Goal: Task Accomplishment & Management: Use online tool/utility

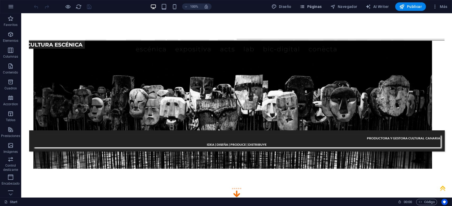
click at [310, 9] on button "Páginas" at bounding box center [311, 6] width 26 height 8
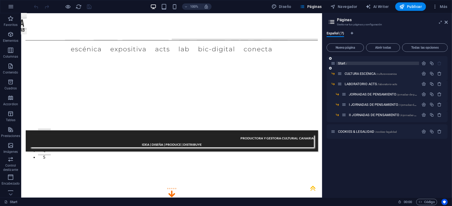
click at [337, 64] on div "Start /" at bounding box center [377, 63] width 83 height 3
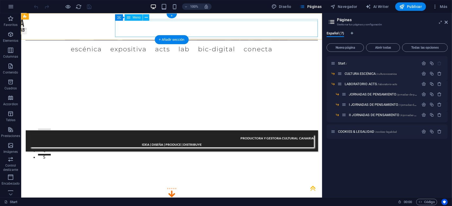
click at [226, 40] on nav "ESCÉNICA EXPOSITIVA ACTS LAB JORNADAS DE PENSAMIENTO I JORNADAS DE PENSAMEINTO …" at bounding box center [171, 48] width 292 height 16
select select "3"
select select
select select "4"
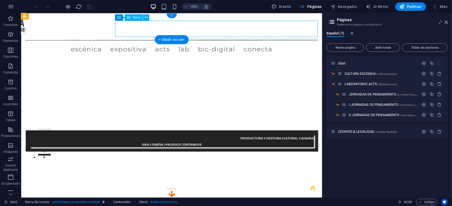
select select
select select "5"
select select
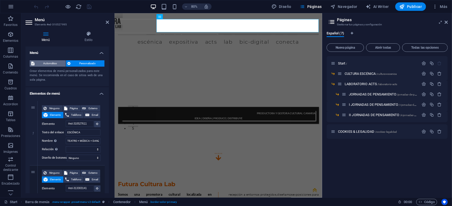
click at [52, 64] on span "Automático" at bounding box center [50, 63] width 28 height 6
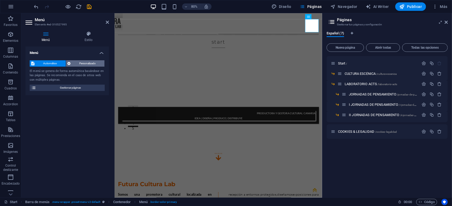
click at [85, 64] on span "Personalizado" at bounding box center [87, 63] width 31 height 6
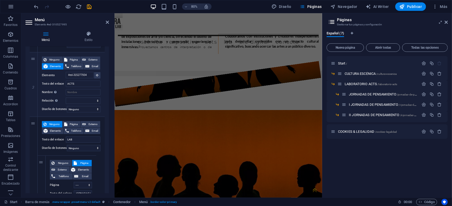
scroll to position [303, 0]
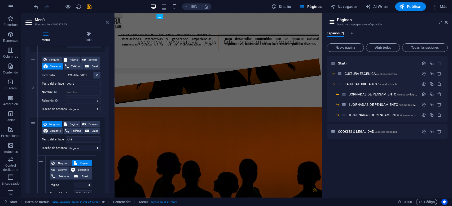
click at [107, 23] on icon at bounding box center [107, 22] width 3 height 4
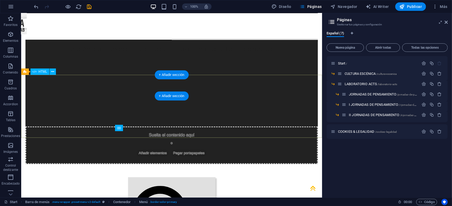
scroll to position [2248, 0]
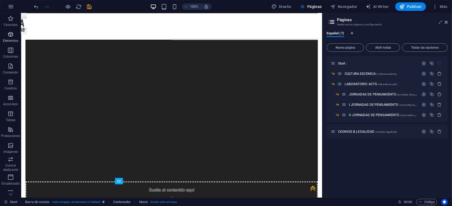
click at [9, 38] on icon "button" at bounding box center [10, 34] width 6 height 6
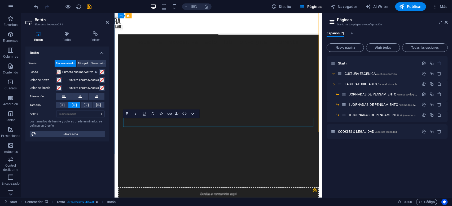
scroll to position [2357, 0]
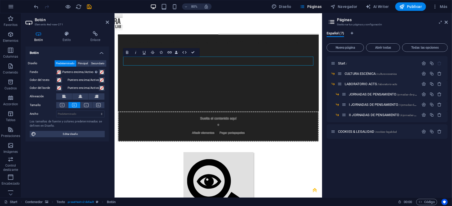
scroll to position [2389, 0]
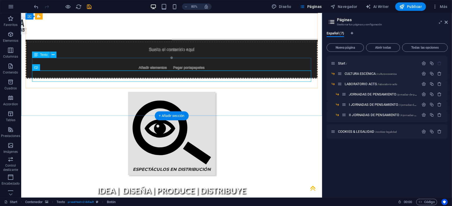
scroll to position [2293, 0]
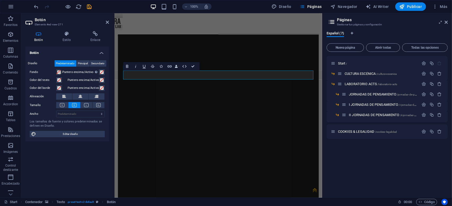
scroll to position [2389, 0]
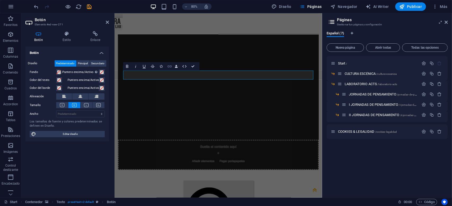
click at [171, 67] on icon "button" at bounding box center [170, 66] width 4 height 2
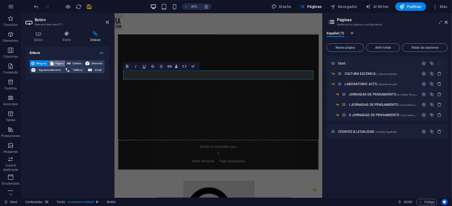
click at [61, 65] on span "Página" at bounding box center [59, 63] width 8 height 6
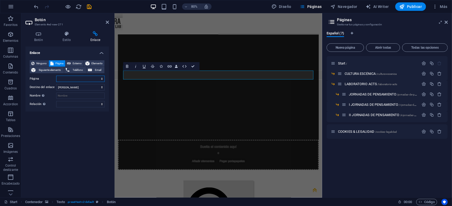
click at [56, 76] on select "Start -- CULTURA ESCÉNICA -- LABORATORIO ACTS ---- JORNADAS DE PENSAMIENTO ----…" at bounding box center [80, 79] width 49 height 6
select select "3"
click option "---- JORNADAS DE PENSAMIENTO" at bounding box center [0, 0] width 0 height 0
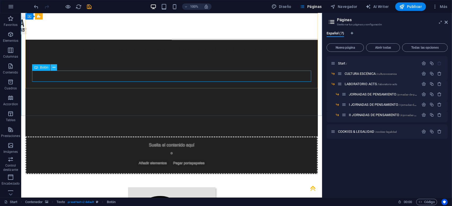
click at [53, 68] on icon at bounding box center [53, 68] width 3 height 6
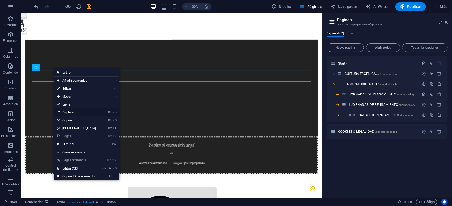
click at [72, 112] on link "Ctrl D Duplicar" at bounding box center [77, 113] width 46 height 8
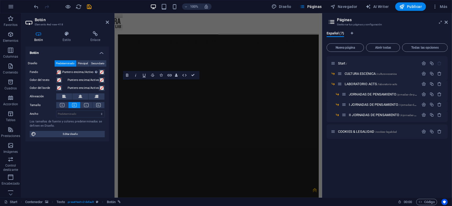
click at [80, 89] on label "Puntero encima/Activo" at bounding box center [83, 88] width 31 height 6
click at [99, 89] on button "Puntero encima/Activo" at bounding box center [102, 88] width 6 height 6
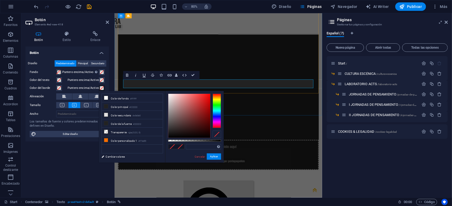
click at [169, 76] on icon "button" at bounding box center [169, 75] width 5 height 5
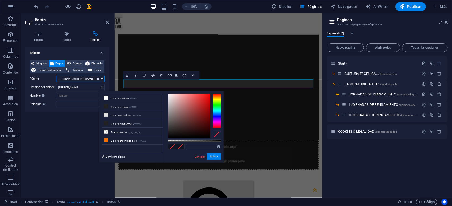
click at [56, 76] on select "Start -- CULTURA ESCÉNICA -- LABORATORIO ACTS ---- JORNADAS DE PENSAMIENTO ----…" at bounding box center [80, 79] width 49 height 6
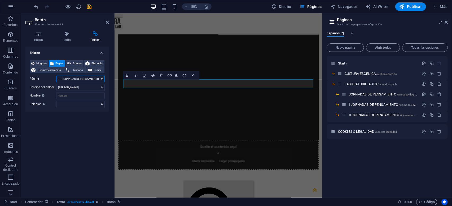
select select "4"
click option "---- I JORNADAS DE PENSAMIENTO" at bounding box center [0, 0] width 0 height 0
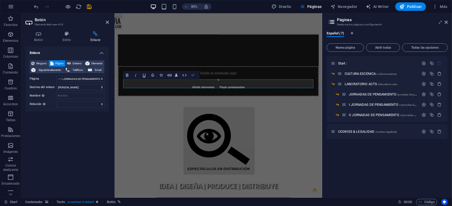
scroll to position [2293, 0]
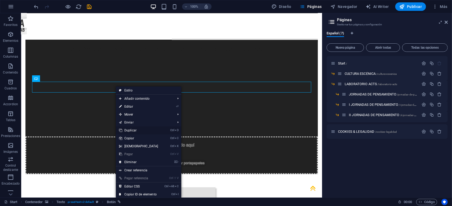
click at [141, 132] on link "Ctrl D Duplicar" at bounding box center [139, 131] width 46 height 8
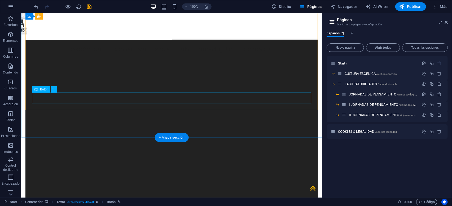
scroll to position [2389, 0]
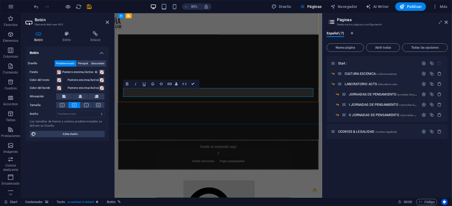
click at [170, 85] on icon "button" at bounding box center [170, 84] width 4 height 2
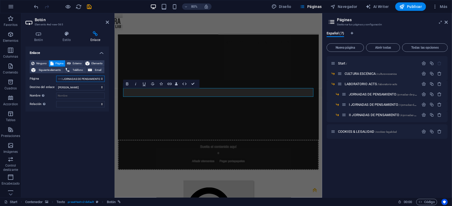
click at [56, 76] on select "Start -- CULTURA ESCÉNICA -- LABORATORIO ACTS ---- JORNADAS DE PENSAMIENTO ----…" at bounding box center [80, 79] width 49 height 6
select select "5"
click option "---- II JORNADAS DE PENSAMIENTO" at bounding box center [0, 0] width 0 height 0
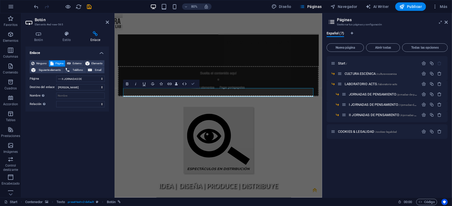
scroll to position [2293, 0]
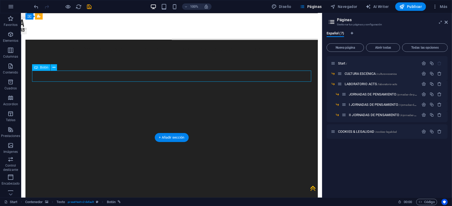
scroll to position [2389, 0]
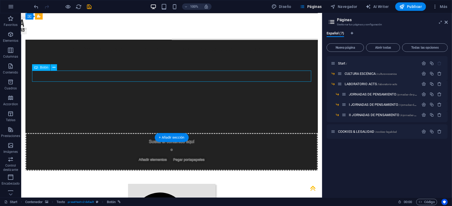
select select "3"
select select
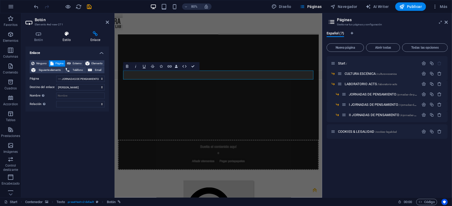
click at [66, 35] on icon at bounding box center [67, 33] width 26 height 5
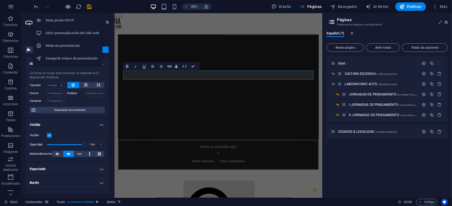
click at [67, 7] on icon "button" at bounding box center [68, 7] width 6 height 6
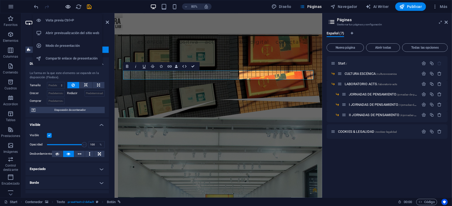
scroll to position [1731, 0]
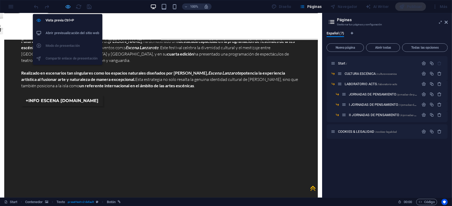
click at [68, 6] on icon "button" at bounding box center [68, 7] width 6 height 6
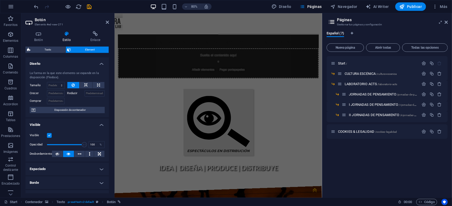
scroll to position [2613, 0]
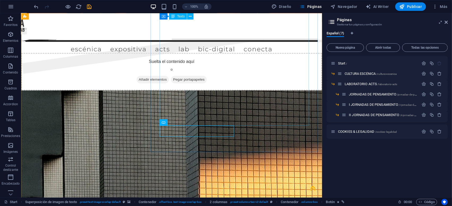
scroll to position [2504, 0]
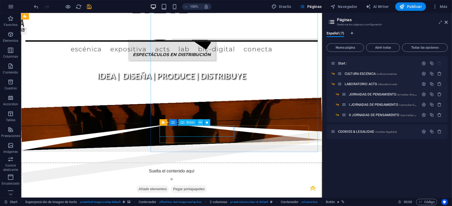
click at [201, 124] on icon at bounding box center [200, 123] width 3 height 6
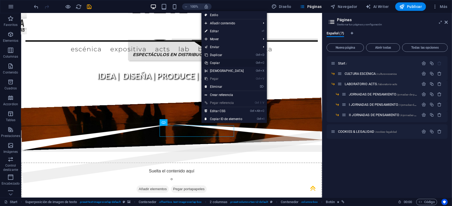
click at [215, 63] on link "Ctrl C Copiar" at bounding box center [224, 63] width 46 height 8
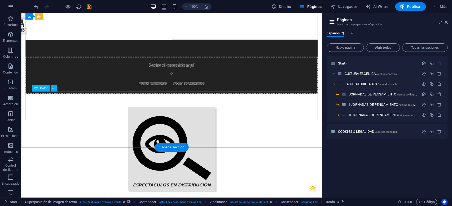
scroll to position [2283, 0]
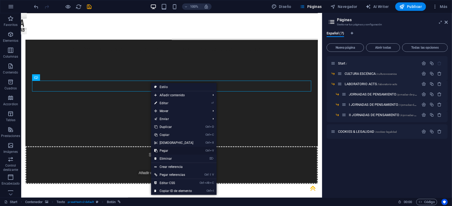
click at [172, 150] on link "Ctrl V Pegar" at bounding box center [174, 151] width 46 height 8
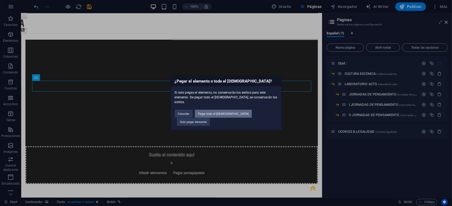
click at [230, 115] on button "Pegar todo el [DEMOGRAPHIC_DATA]" at bounding box center [223, 114] width 57 height 8
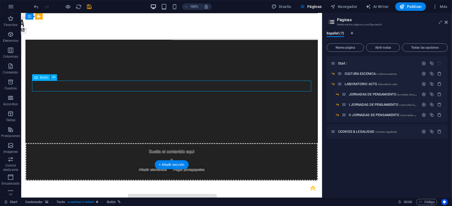
select select "%"
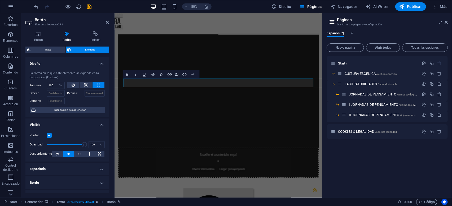
click at [104, 87] on button at bounding box center [99, 85] width 12 height 6
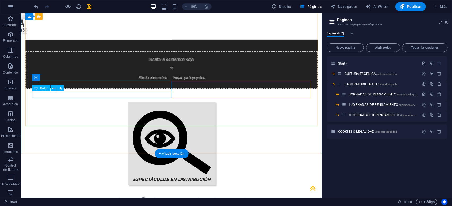
scroll to position [2283, 0]
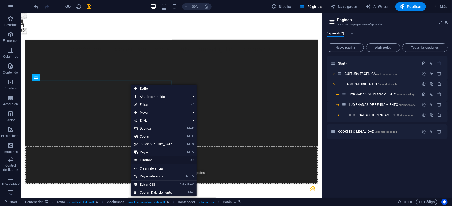
click at [154, 159] on link "⌦ Eliminar" at bounding box center [154, 161] width 46 height 8
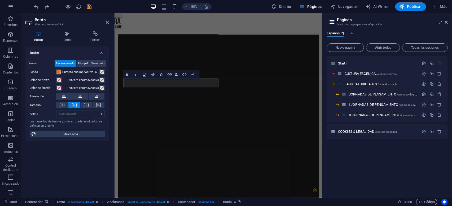
scroll to position [2379, 0]
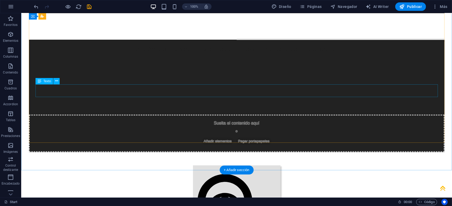
scroll to position [2099, 0]
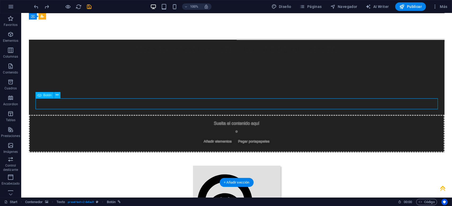
select select "%"
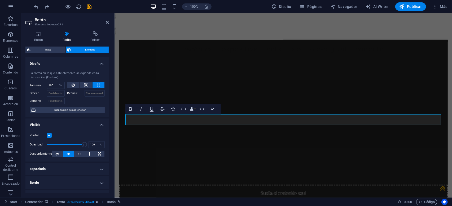
scroll to position [2199, 0]
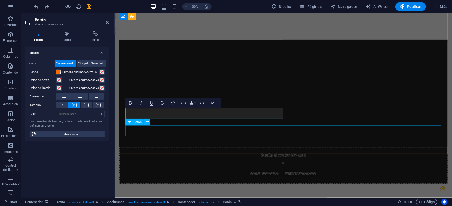
scroll to position [2216, 0]
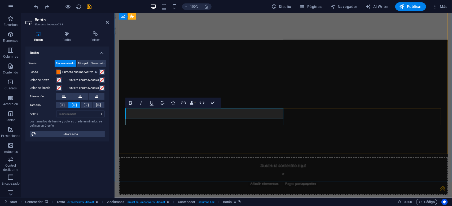
drag, startPoint x: 129, startPoint y: 113, endPoint x: 170, endPoint y: 115, distance: 40.9
click at [185, 103] on icon "button" at bounding box center [183, 103] width 5 height 3
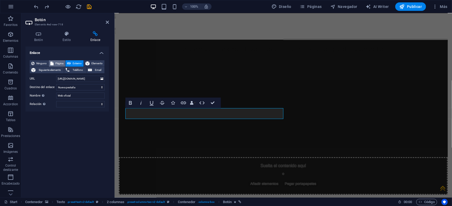
click at [58, 63] on span "Página" at bounding box center [59, 63] width 8 height 6
select select
click at [56, 76] on select "Start -- CULTURA ESCÉNICA -- LABORATORIO ACTS ---- JORNADAS DE PENSAMIENTO ----…" at bounding box center [80, 79] width 49 height 6
select select "3"
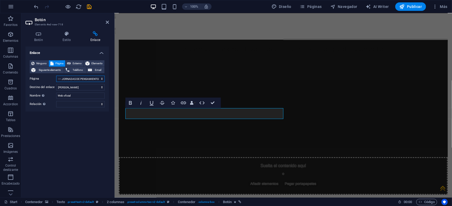
click option "---- JORNADAS DE PENSAMIENTO" at bounding box center [0, 0] width 0 height 0
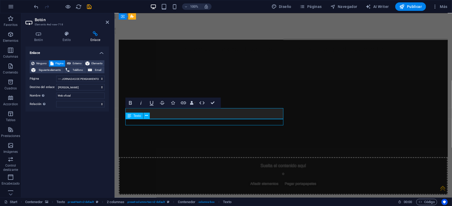
scroll to position [2116, 0]
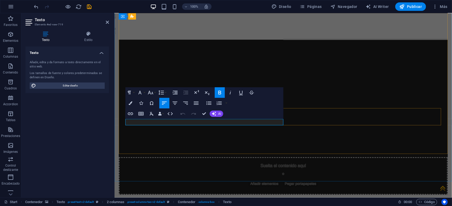
drag, startPoint x: 137, startPoint y: 123, endPoint x: 194, endPoint y: 122, distance: 56.2
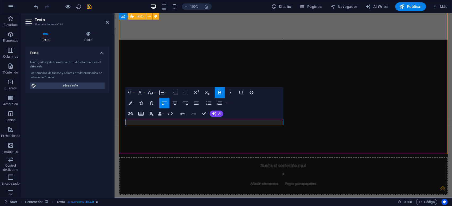
scroll to position [2116, 0]
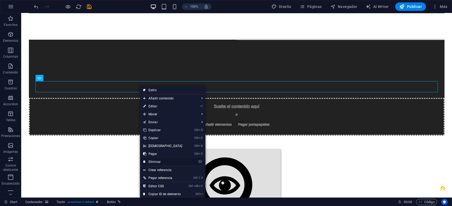
click at [161, 162] on link "⌦ Eliminar" at bounding box center [163, 162] width 46 height 8
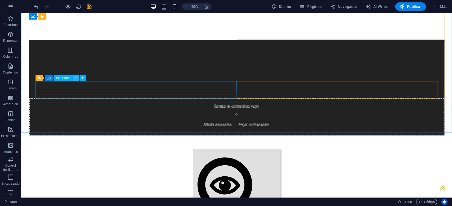
click at [76, 78] on icon at bounding box center [76, 79] width 3 height 6
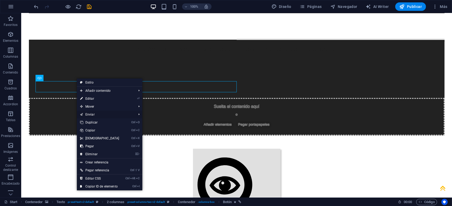
click at [104, 117] on link "Enviar" at bounding box center [106, 115] width 58 height 8
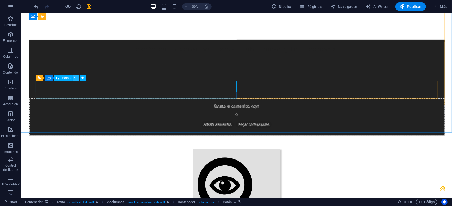
click at [76, 79] on icon at bounding box center [76, 79] width 3 height 6
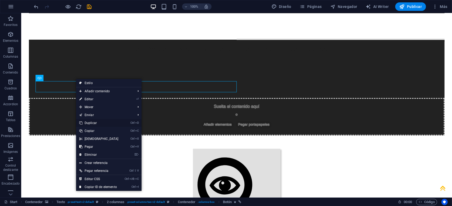
click at [93, 124] on link "Ctrl D Duplicar" at bounding box center [99, 123] width 46 height 8
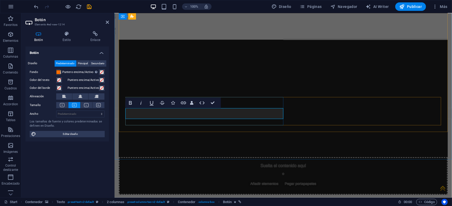
click at [184, 104] on icon "button" at bounding box center [183, 103] width 6 height 6
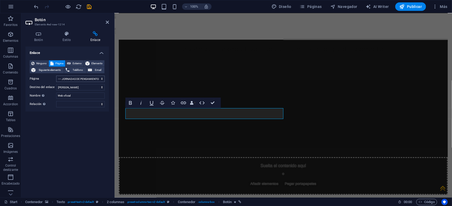
click at [56, 76] on select "Start -- CULTURA ESCÉNICA -- LABORATORIO ACTS ---- JORNADAS DE PENSAMIENTO ----…" at bounding box center [80, 79] width 49 height 6
select select "4"
click option "---- I JORNADAS DE PENSAMIENTO" at bounding box center [0, 0] width 0 height 0
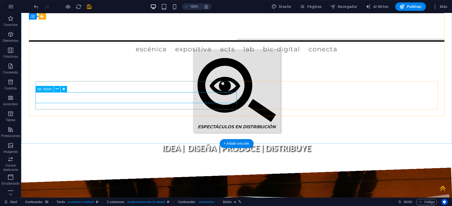
scroll to position [2116, 0]
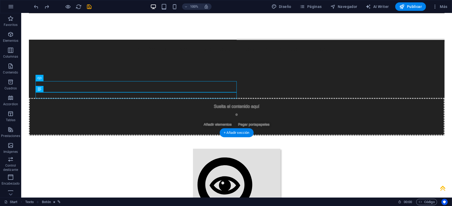
drag, startPoint x: 159, startPoint y: 87, endPoint x: 174, endPoint y: 89, distance: 15.1
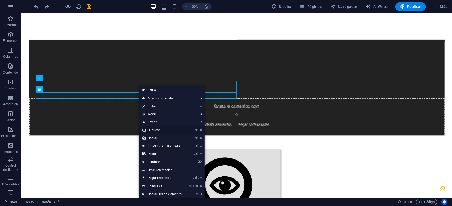
click at [154, 129] on link "Ctrl D Duplicar" at bounding box center [162, 130] width 46 height 8
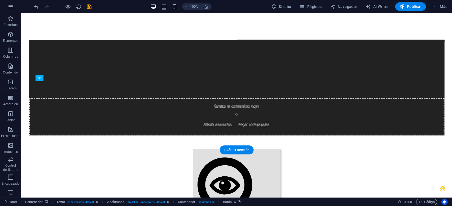
drag, startPoint x: 155, startPoint y: 96, endPoint x: 106, endPoint y: 102, distance: 49.9
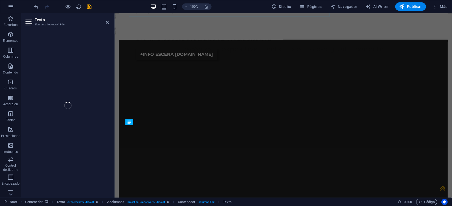
scroll to position [2216, 0]
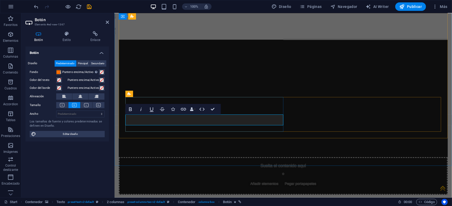
click at [182, 110] on icon "button" at bounding box center [183, 109] width 5 height 3
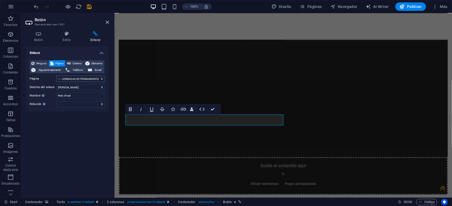
click at [56, 76] on select "Start -- CULTURA ESCÉNICA -- LABORATORIO ACTS ---- JORNADAS DE PENSAMIENTO ----…" at bounding box center [80, 79] width 49 height 6
select select "4"
click option "---- I JORNADAS DE PENSAMIENTO" at bounding box center [0, 0] width 0 height 0
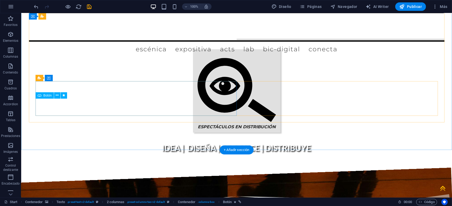
scroll to position [2116, 0]
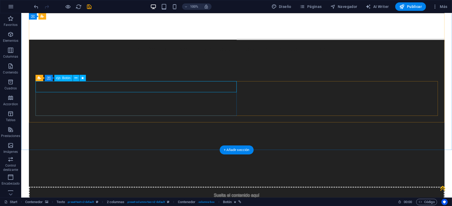
select select "3"
select select
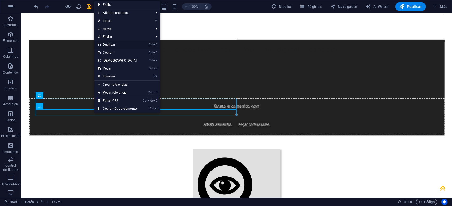
click at [112, 45] on link "Ctrl D Duplicar" at bounding box center [117, 45] width 46 height 8
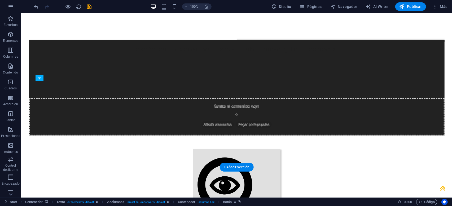
drag, startPoint x: 119, startPoint y: 116, endPoint x: 111, endPoint y: 120, distance: 8.8
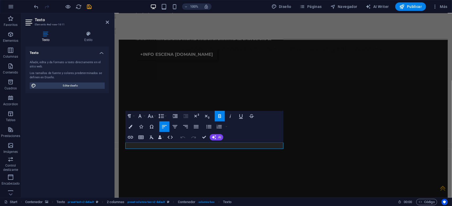
scroll to position [2216, 0]
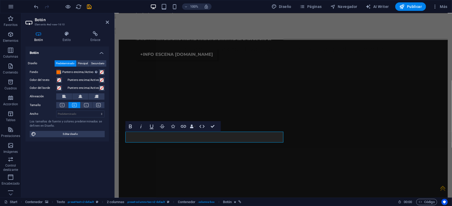
scroll to position [2216, 0]
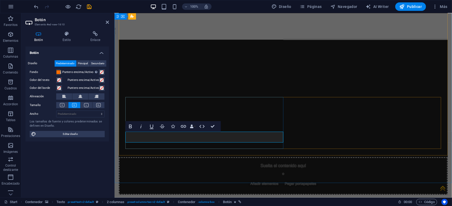
click at [184, 127] on icon "button" at bounding box center [183, 127] width 6 height 6
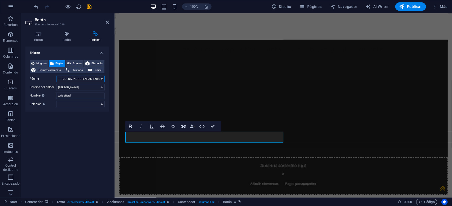
click at [56, 76] on select "Start -- CULTURA ESCÉNICA -- LABORATORIO ACTS ---- JORNADAS DE PENSAMIENTO ----…" at bounding box center [80, 79] width 49 height 6
select select "5"
click option "---- II JORNADAS DE PENSAMIENTO" at bounding box center [0, 0] width 0 height 0
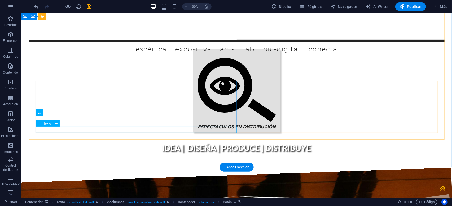
scroll to position [2116, 0]
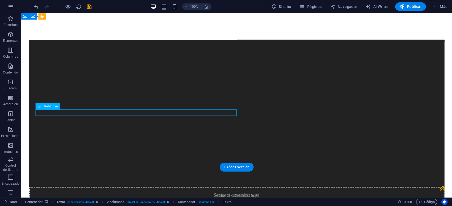
scroll to position [2216, 0]
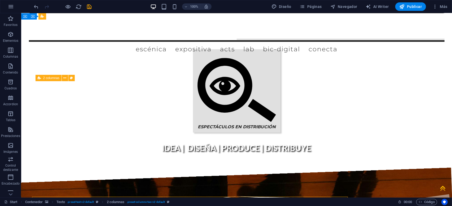
scroll to position [2116, 0]
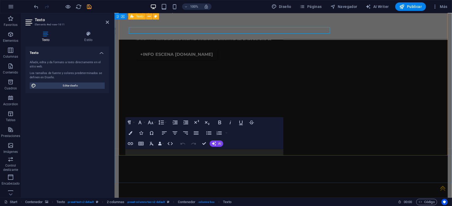
scroll to position [2216, 0]
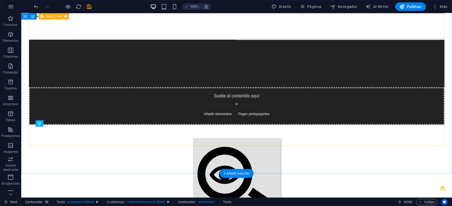
scroll to position [2116, 0]
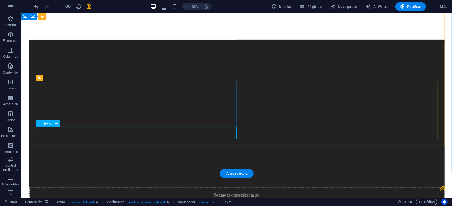
scroll to position [2216, 0]
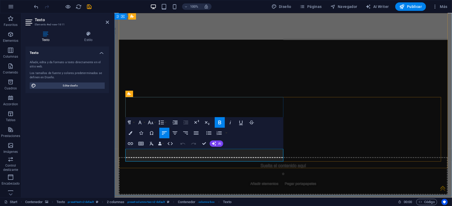
drag, startPoint x: 137, startPoint y: 153, endPoint x: 211, endPoint y: 151, distance: 74.2
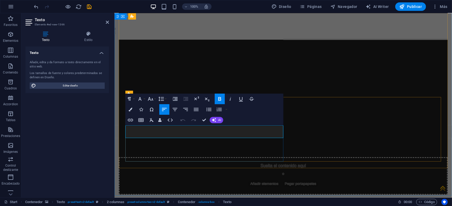
drag, startPoint x: 210, startPoint y: 130, endPoint x: 137, endPoint y: 129, distance: 72.9
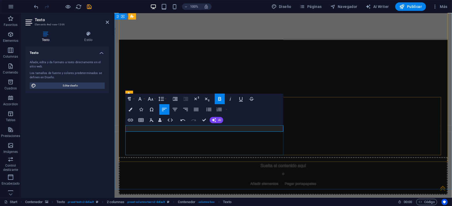
click at [155, 99] on button "Font Size" at bounding box center [152, 99] width 10 height 11
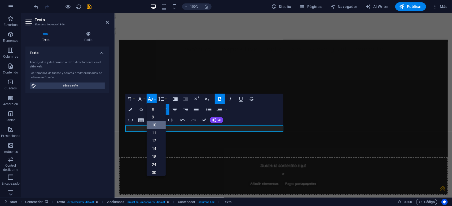
scroll to position [22, 0]
click at [155, 99] on button "Font Size" at bounding box center [152, 99] width 10 height 11
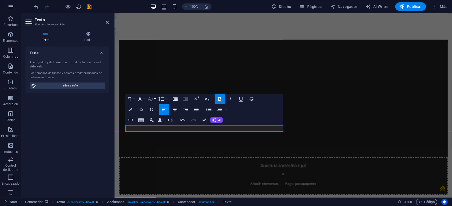
click at [155, 99] on button "Font Size" at bounding box center [152, 99] width 10 height 11
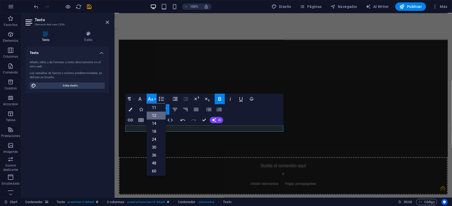
scroll to position [25, 0]
click at [143, 98] on button "Font Family" at bounding box center [141, 99] width 10 height 11
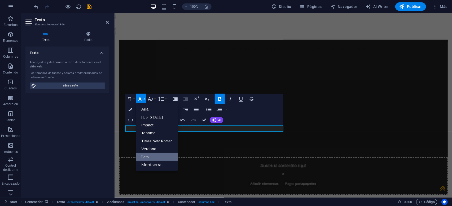
scroll to position [0, 0]
click at [143, 98] on button "Font Family" at bounding box center [141, 99] width 10 height 11
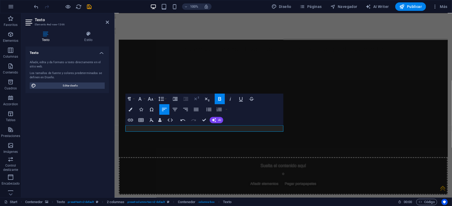
click at [197, 99] on icon "button" at bounding box center [196, 99] width 6 height 6
click at [209, 100] on icon "button" at bounding box center [207, 100] width 5 height 4
click at [181, 120] on icon "button" at bounding box center [183, 121] width 5 height 2
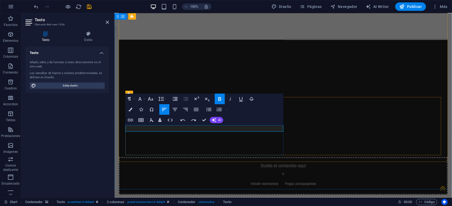
click at [153, 99] on icon "button" at bounding box center [150, 99] width 6 height 6
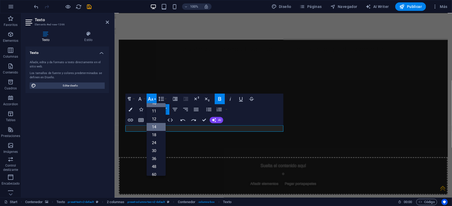
click at [155, 127] on link "14" at bounding box center [156, 127] width 19 height 8
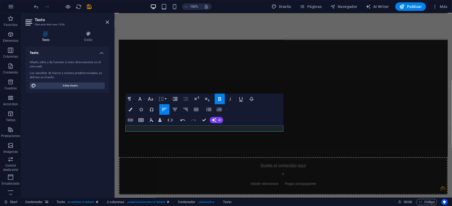
click at [164, 98] on icon "button" at bounding box center [161, 99] width 6 height 6
click at [154, 98] on button "Font Size" at bounding box center [152, 99] width 10 height 11
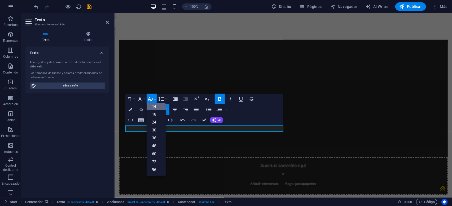
scroll to position [42, 0]
click at [159, 115] on link "18" at bounding box center [156, 115] width 19 height 8
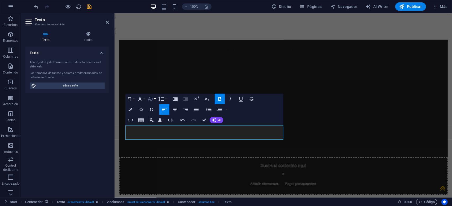
click at [152, 98] on icon "button" at bounding box center [150, 99] width 6 height 6
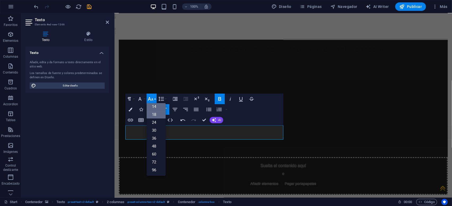
click at [155, 108] on link "14" at bounding box center [156, 107] width 19 height 8
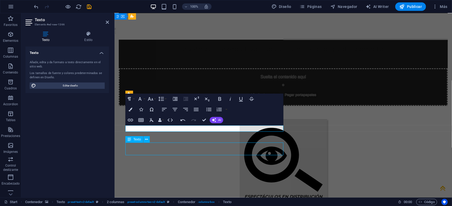
scroll to position [2116, 0]
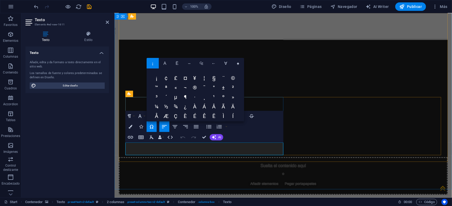
drag, startPoint x: 175, startPoint y: 152, endPoint x: 133, endPoint y: 147, distance: 41.9
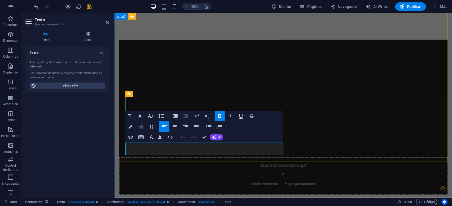
click at [154, 116] on button "Font Size" at bounding box center [152, 116] width 10 height 11
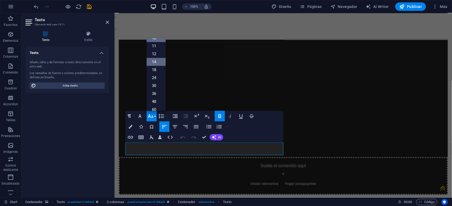
click at [156, 62] on link "14" at bounding box center [156, 62] width 19 height 8
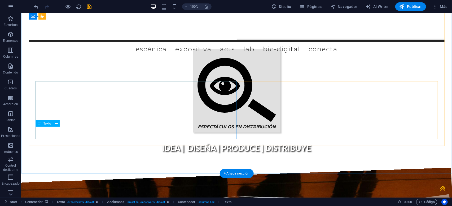
scroll to position [2116, 0]
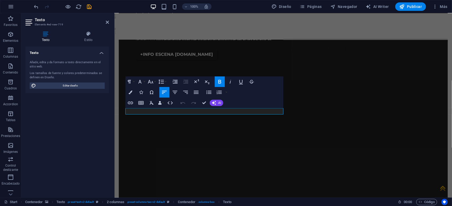
scroll to position [2216, 0]
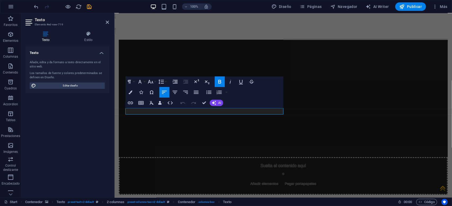
click at [114, 95] on aside "Texto Elemento #ed-new-719 Texto Estilo Texto Añade, edita y da formato a texto…" at bounding box center [67, 105] width 93 height 185
click at [154, 81] on button "Font Size" at bounding box center [152, 82] width 10 height 11
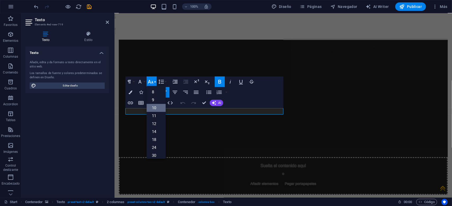
scroll to position [22, 0]
click at [155, 109] on link "14" at bounding box center [156, 110] width 19 height 8
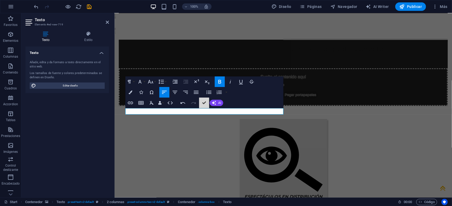
scroll to position [2116, 0]
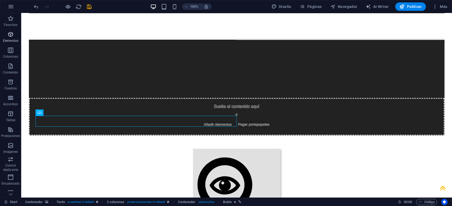
click at [11, 38] on span "Elementos" at bounding box center [10, 37] width 21 height 13
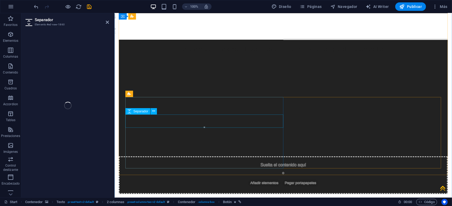
scroll to position [2216, 0]
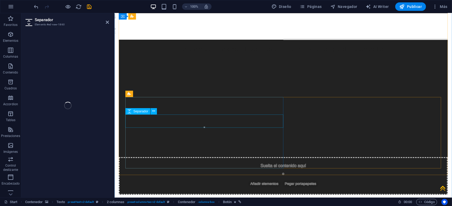
select select "px"
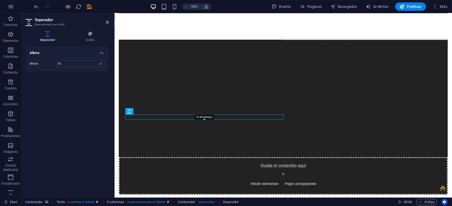
drag, startPoint x: 204, startPoint y: 128, endPoint x: 88, endPoint y: 105, distance: 118.8
click at [205, 118] on div "18.666666px" at bounding box center [204, 117] width 158 height 5
type input "18"
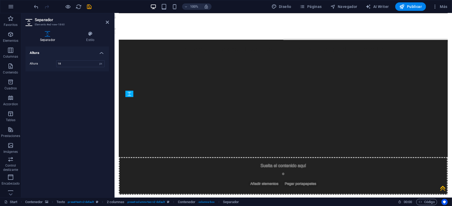
drag, startPoint x: 247, startPoint y: 126, endPoint x: 142, endPoint y: 117, distance: 105.1
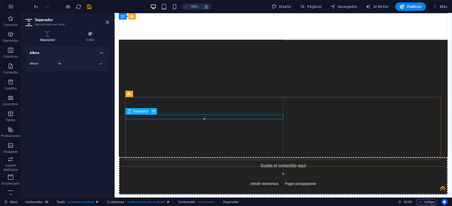
click at [153, 112] on icon at bounding box center [153, 112] width 3 height 6
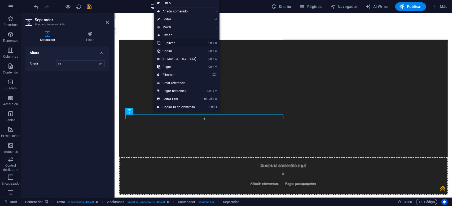
click at [173, 42] on link "Ctrl D Duplicar" at bounding box center [177, 43] width 46 height 8
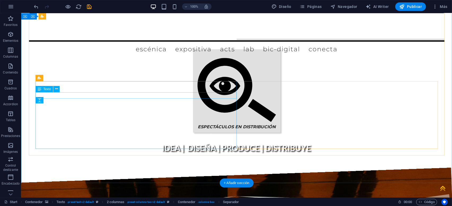
scroll to position [2116, 0]
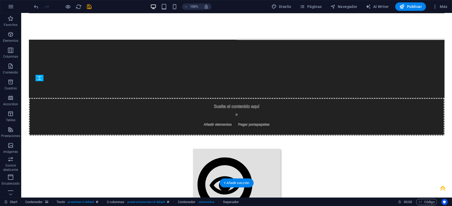
drag, startPoint x: 62, startPoint y: 115, endPoint x: 43, endPoint y: 120, distance: 19.6
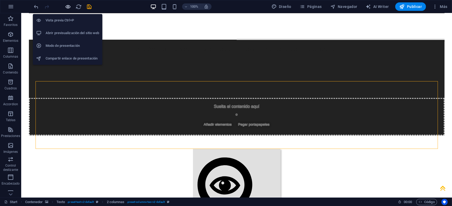
click at [67, 7] on icon "button" at bounding box center [68, 7] width 6 height 6
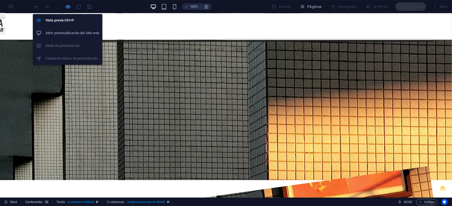
scroll to position [1659, 0]
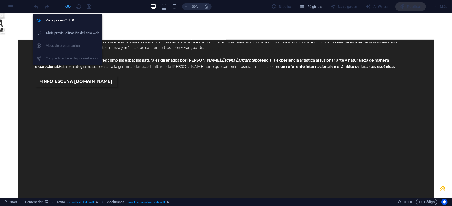
click at [68, 7] on icon "button" at bounding box center [68, 7] width 6 height 6
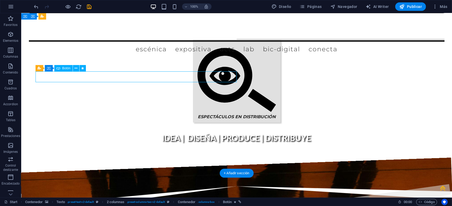
select select "3"
select select
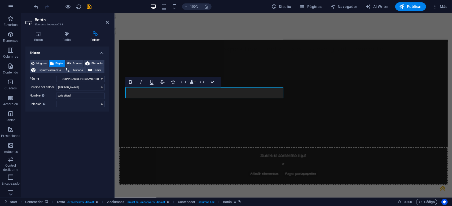
click at [89, 132] on div "Enlace Ninguno Página Externo Elemento Siguiente elemento Teléfono Email Página…" at bounding box center [66, 120] width 83 height 147
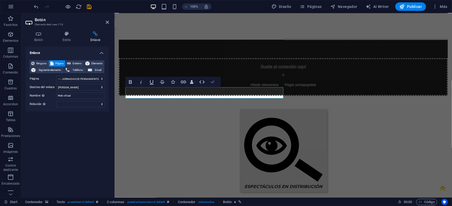
scroll to position [2126, 0]
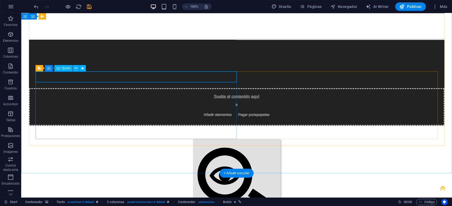
click at [63, 69] on span "Botón" at bounding box center [66, 68] width 8 height 3
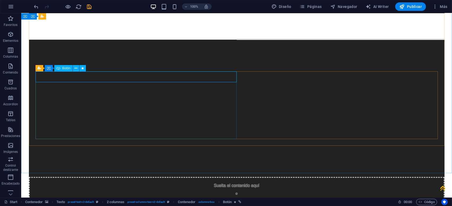
scroll to position [2226, 0]
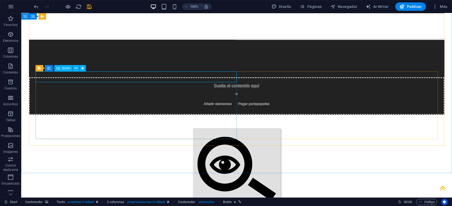
select select "3"
select select
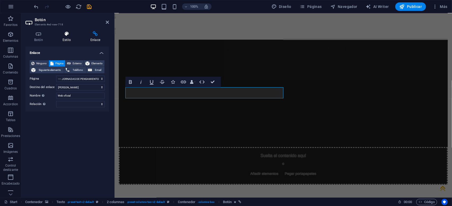
click at [65, 36] on icon at bounding box center [67, 33] width 26 height 5
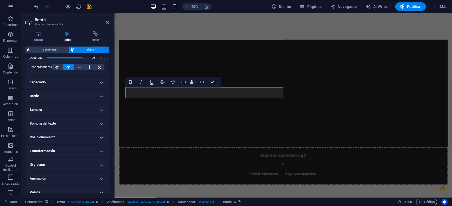
scroll to position [92, 0]
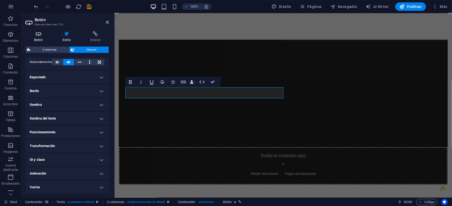
click at [41, 37] on h4 "Botón" at bounding box center [39, 36] width 28 height 11
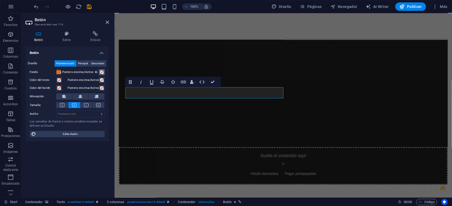
click at [101, 72] on span at bounding box center [102, 72] width 4 height 4
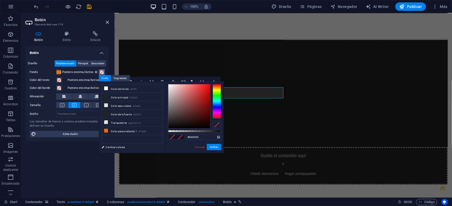
click at [219, 112] on div at bounding box center [217, 101] width 8 height 34
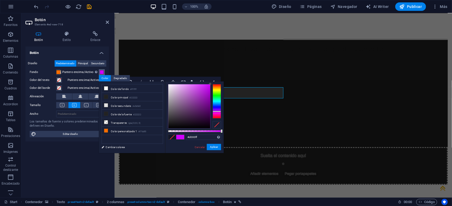
drag, startPoint x: 209, startPoint y: 86, endPoint x: 211, endPoint y: 84, distance: 2.7
click at [211, 84] on div "#d000ff Formatos soportados #0852ed rgb(8, 82, 237) rgba(8, 82, 237, 90%) hsv(2…" at bounding box center [194, 156] width 59 height 149
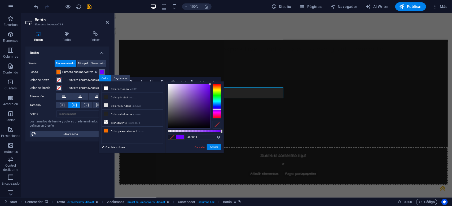
type input "#5900ff"
click at [217, 109] on div at bounding box center [217, 101] width 8 height 34
click at [215, 146] on button "Aplicar" at bounding box center [214, 147] width 14 height 6
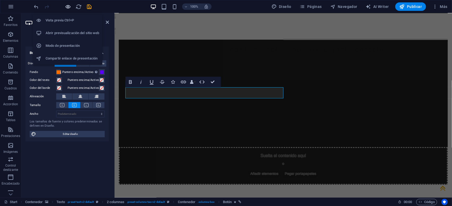
click at [69, 7] on icon "button" at bounding box center [68, 7] width 6 height 6
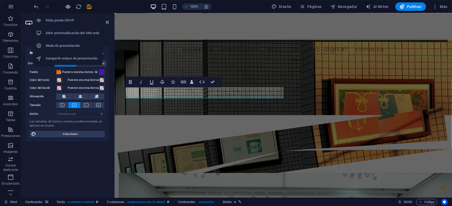
scroll to position [1630, 0]
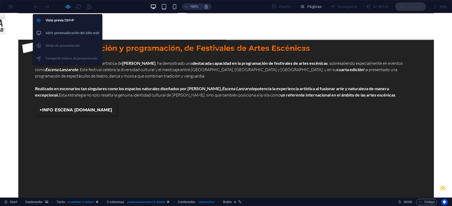
click at [68, 6] on icon "button" at bounding box center [68, 7] width 6 height 6
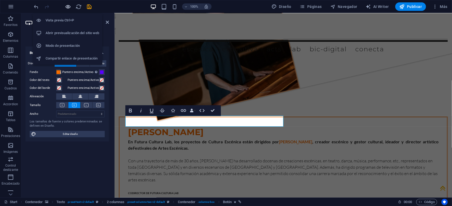
scroll to position [2198, 0]
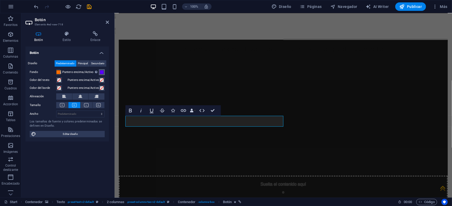
click at [102, 72] on span at bounding box center [102, 72] width 4 height 4
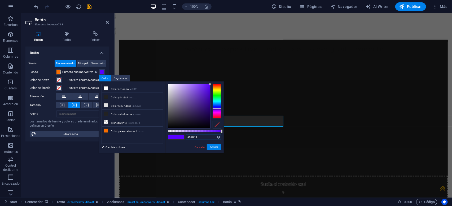
drag, startPoint x: 205, startPoint y: 137, endPoint x: 177, endPoint y: 137, distance: 28.6
click at [186, 137] on input "#5900ff" at bounding box center [203, 137] width 35 height 5
click at [214, 147] on button "Aplicar" at bounding box center [214, 147] width 14 height 6
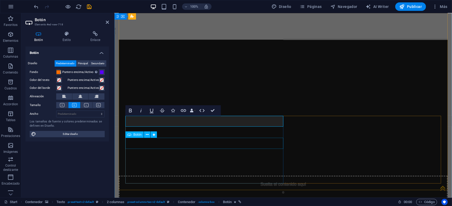
click at [138, 135] on span "Botón" at bounding box center [137, 134] width 8 height 3
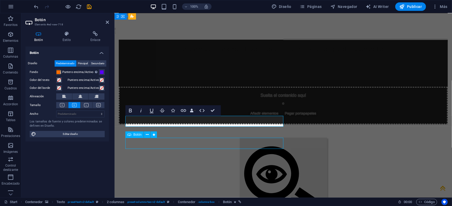
scroll to position [2098, 0]
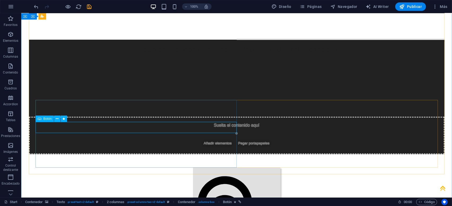
click at [51, 120] on span "Botón" at bounding box center [47, 118] width 8 height 3
select select "4"
select select
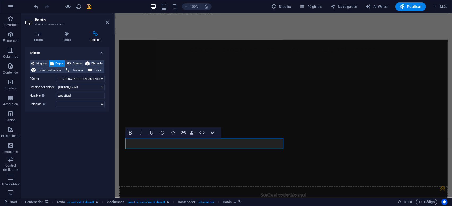
scroll to position [2198, 0]
click at [37, 38] on h4 "Botón" at bounding box center [39, 36] width 28 height 11
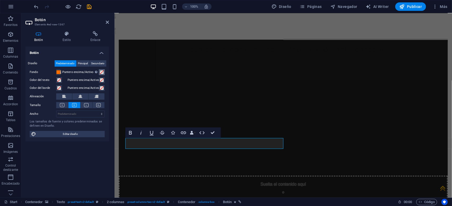
click at [103, 72] on span at bounding box center [102, 72] width 4 height 4
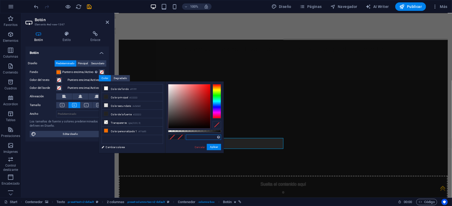
click at [195, 138] on input "text" at bounding box center [203, 137] width 35 height 5
paste input "#5900ff"
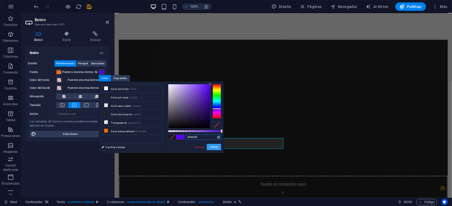
type input "#5900ff"
click at [212, 147] on button "Aplicar" at bounding box center [214, 147] width 14 height 6
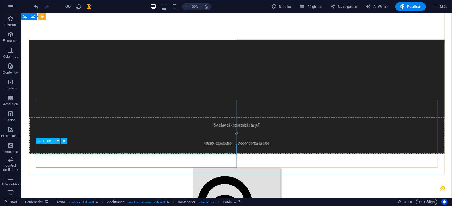
click at [43, 142] on div "Botón" at bounding box center [45, 141] width 18 height 6
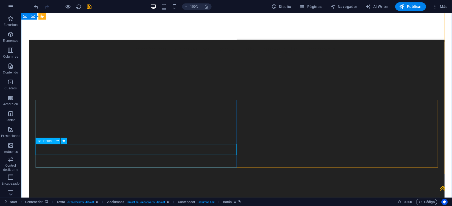
scroll to position [2198, 0]
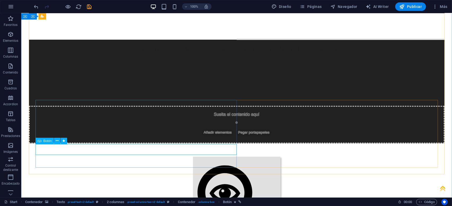
select select "5"
select select
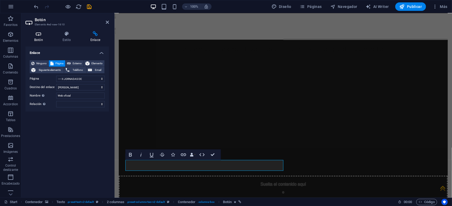
click at [41, 34] on icon at bounding box center [38, 33] width 26 height 5
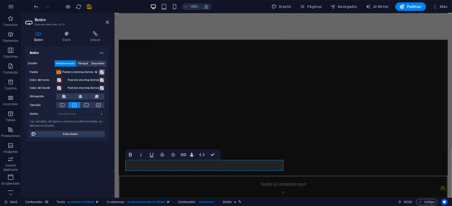
click at [102, 72] on span at bounding box center [102, 72] width 4 height 4
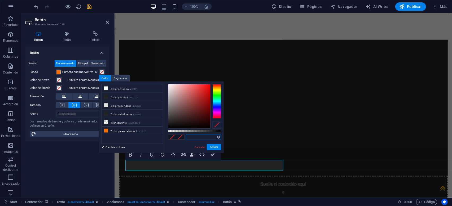
click at [197, 138] on input "text" at bounding box center [203, 137] width 35 height 5
paste input "#5900ff"
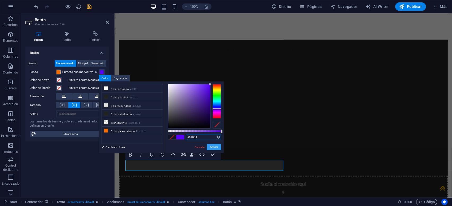
type input "#5900ff"
click at [212, 148] on button "Aplicar" at bounding box center [214, 147] width 14 height 6
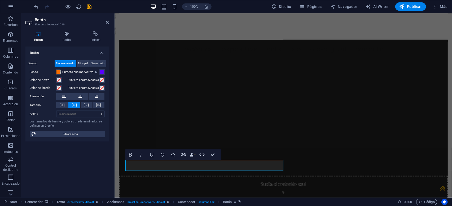
click at [89, 168] on div "Botón Diseño Predeterminado Principal Secundario Fondo Puntero encima/Activo [M…" at bounding box center [66, 120] width 83 height 147
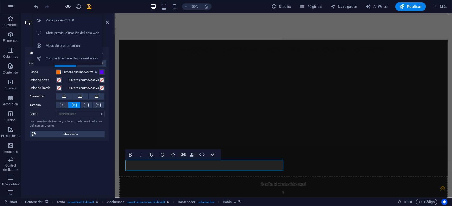
click at [66, 6] on icon "button" at bounding box center [68, 7] width 6 height 6
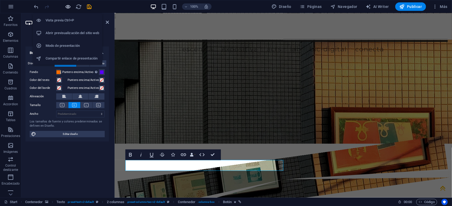
scroll to position [1675, 0]
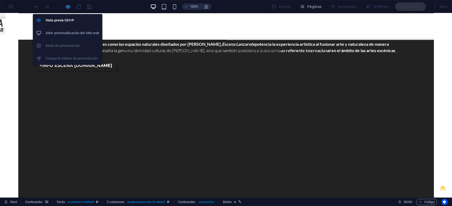
click at [70, 8] on icon "button" at bounding box center [68, 7] width 6 height 6
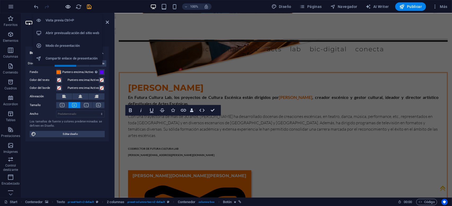
scroll to position [2242, 0]
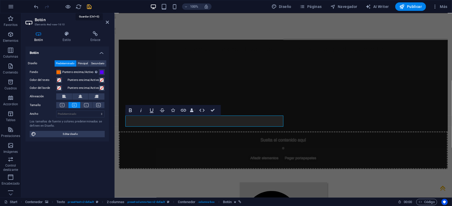
click at [90, 8] on icon "save" at bounding box center [89, 7] width 6 height 6
click at [107, 22] on icon at bounding box center [107, 22] width 3 height 4
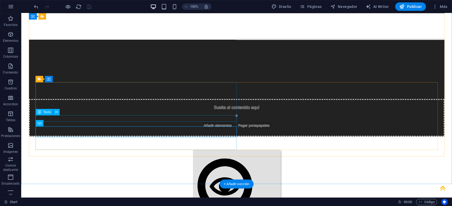
scroll to position [2115, 0]
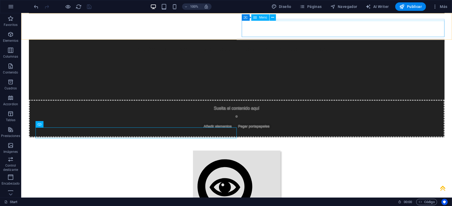
click at [264, 18] on span "Menú" at bounding box center [263, 17] width 8 height 3
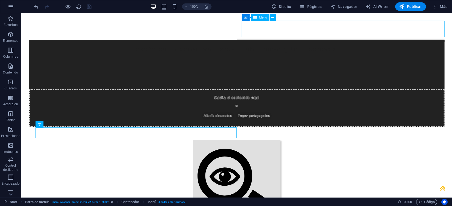
select select "3"
select select
select select "4"
select select
select select "5"
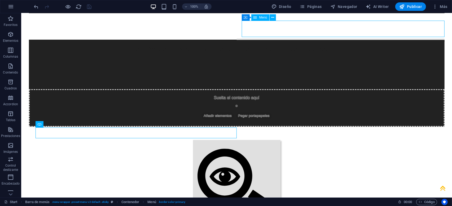
select select
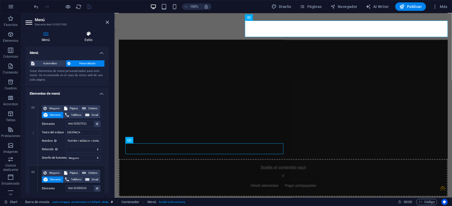
click at [89, 34] on icon at bounding box center [88, 33] width 41 height 5
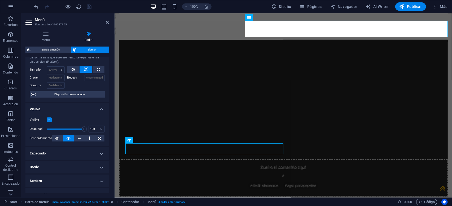
scroll to position [0, 0]
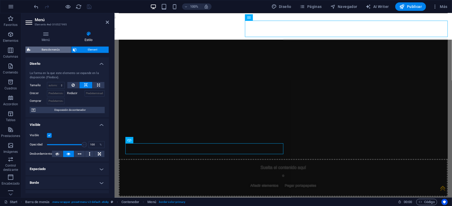
click at [54, 50] on span "Barra de menús" at bounding box center [50, 50] width 37 height 6
select select "rem"
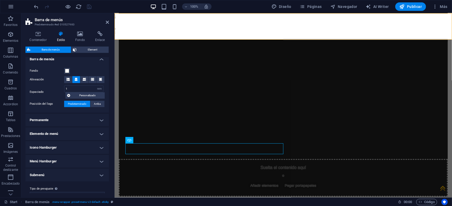
scroll to position [102, 0]
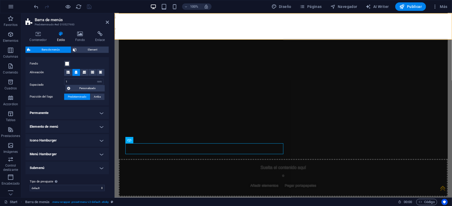
click at [99, 128] on h4 "Elemento de menú" at bounding box center [66, 127] width 83 height 13
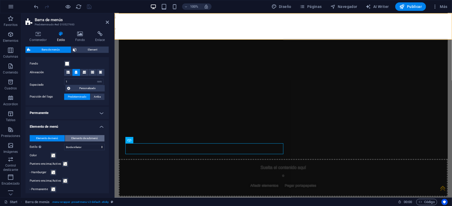
click at [93, 138] on span "Elemento de submenú" at bounding box center [85, 138] width 27 height 6
select select
click at [64, 144] on select "Sin formato Color del texto Cuadro: Atenuar Cuadro: Voltear verticalmente Cuadr…" at bounding box center [84, 147] width 41 height 6
select select "hover_box_top"
click option "Cuadro: Bajar" at bounding box center [0, 0] width 0 height 0
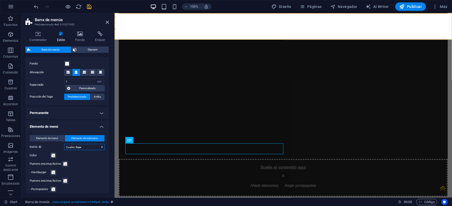
select select
click at [91, 164] on div "Puntero encima/Activo" at bounding box center [67, 164] width 75 height 6
click at [90, 6] on icon "save" at bounding box center [89, 7] width 6 height 6
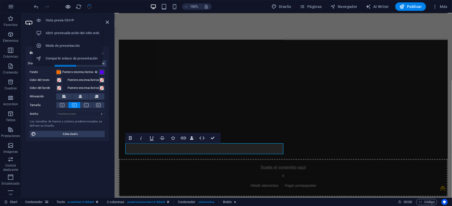
click at [69, 7] on icon "button" at bounding box center [68, 7] width 6 height 6
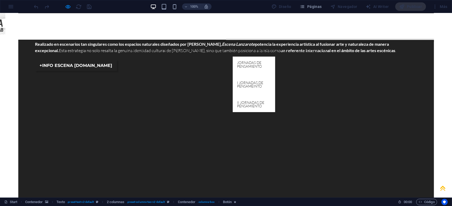
click at [244, 42] on link "LAB" at bounding box center [238, 49] width 11 height 15
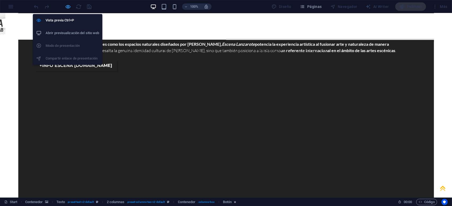
click at [68, 6] on icon "button" at bounding box center [68, 7] width 6 height 6
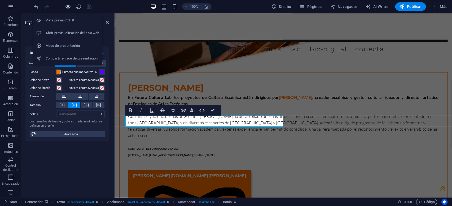
scroll to position [2242, 0]
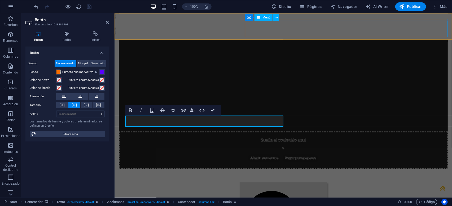
click at [263, 17] on span "Menú" at bounding box center [266, 17] width 8 height 3
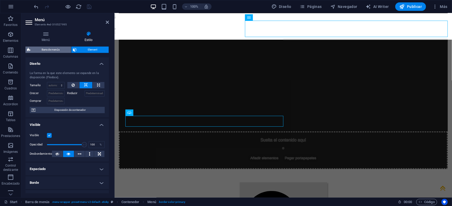
click at [51, 49] on span "Barra de menús" at bounding box center [50, 50] width 37 height 6
select select "rem"
select select "hover_box_top"
select select "px"
select select "rem"
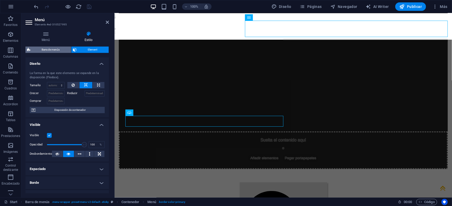
select select "rem"
select select
select select "px"
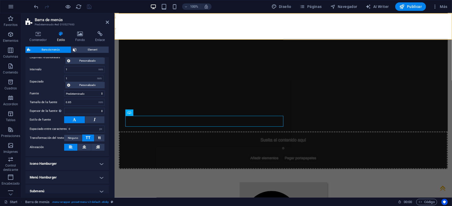
scroll to position [278, 0]
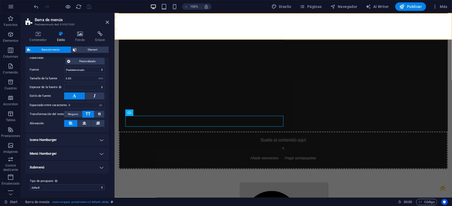
click at [101, 166] on h4 "Submenú" at bounding box center [66, 167] width 83 height 13
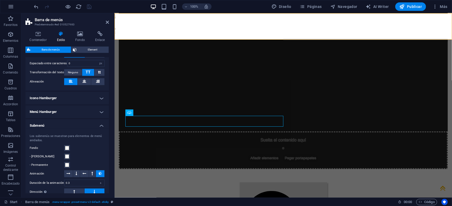
scroll to position [329, 0]
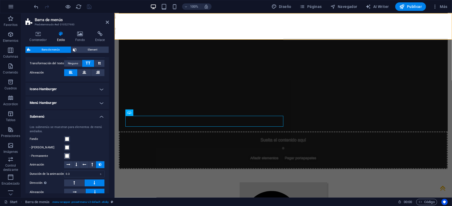
click at [66, 155] on span at bounding box center [67, 156] width 4 height 4
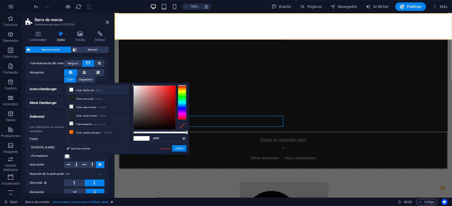
click at [66, 155] on div "less Color de fondo #ffffff Color principal #222222 Color secundario #e0e0e0 Co…" at bounding box center [126, 119] width 125 height 72
click at [56, 154] on label "- Permanente" at bounding box center [47, 156] width 34 height 6
click at [64, 154] on button "- Permanente" at bounding box center [67, 156] width 6 height 6
click at [167, 148] on link "Cancelar" at bounding box center [164, 149] width 11 height 4
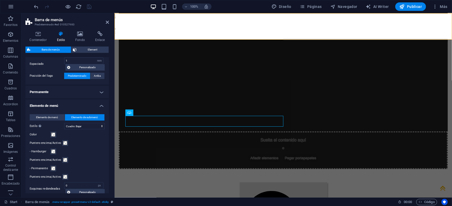
scroll to position [120, 0]
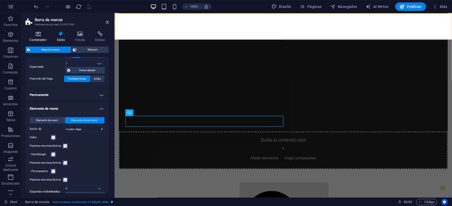
click at [36, 33] on icon at bounding box center [37, 33] width 25 height 5
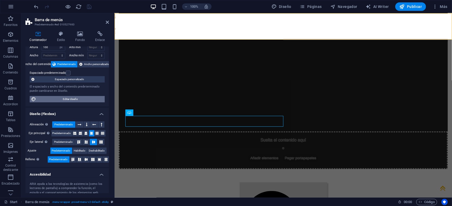
scroll to position [25, 0]
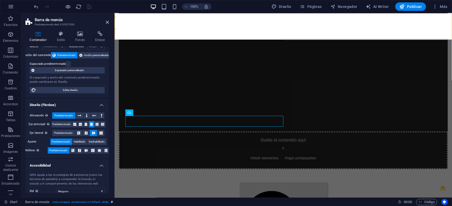
click at [69, 64] on label at bounding box center [68, 64] width 5 height 5
click at [0, 0] on input "Espaciado predeterminado" at bounding box center [0, 0] width 0 height 0
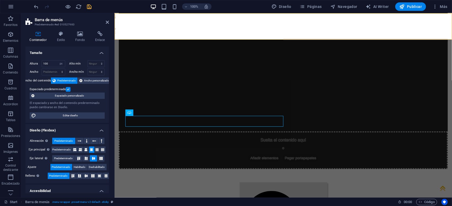
click at [68, 90] on label at bounding box center [68, 89] width 5 height 5
click at [0, 0] on input "Espaciado predeterminado" at bounding box center [0, 0] width 0 height 0
click at [68, 90] on label at bounding box center [68, 89] width 5 height 5
click at [0, 0] on input "Espaciado predeterminado" at bounding box center [0, 0] width 0 height 0
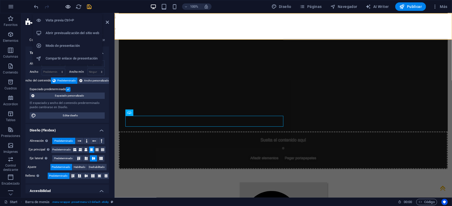
click at [69, 8] on icon "button" at bounding box center [68, 7] width 6 height 6
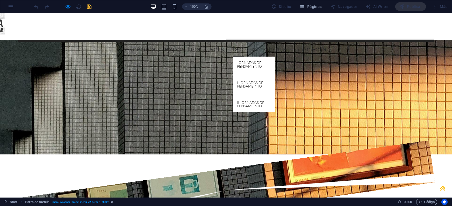
click at [244, 42] on link "LAB" at bounding box center [238, 49] width 11 height 15
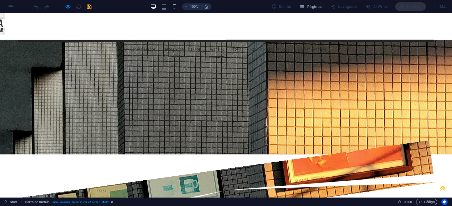
click at [224, 42] on link "ACTS" at bounding box center [216, 49] width 15 height 15
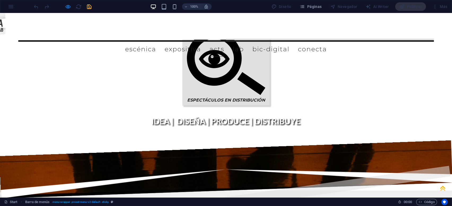
scroll to position [1481, 0]
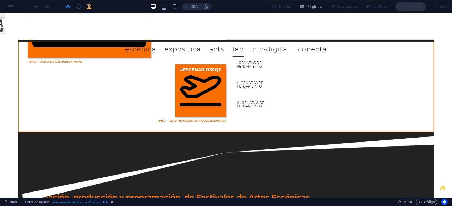
click at [244, 42] on link "LAB" at bounding box center [238, 49] width 11 height 15
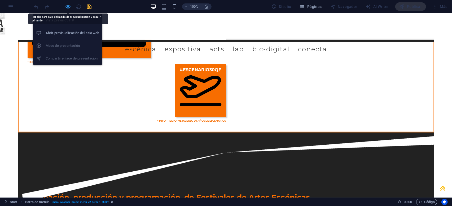
click at [70, 7] on icon "button" at bounding box center [68, 7] width 6 height 6
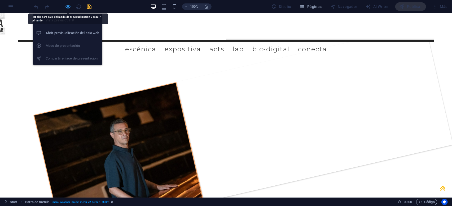
select select "px"
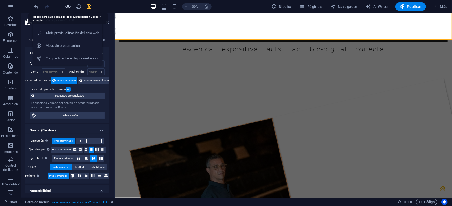
scroll to position [2054, 0]
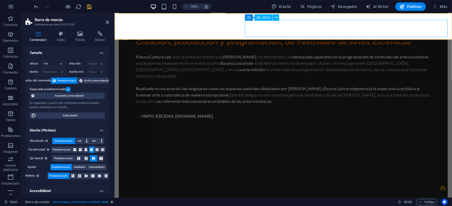
click at [266, 19] on div "Menú" at bounding box center [263, 17] width 18 height 6
select select "3"
select select
select select "4"
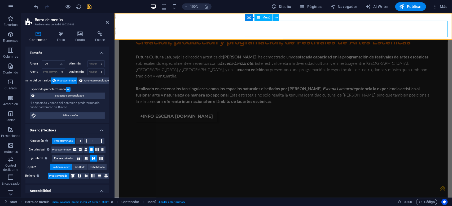
select select
select select "5"
select select
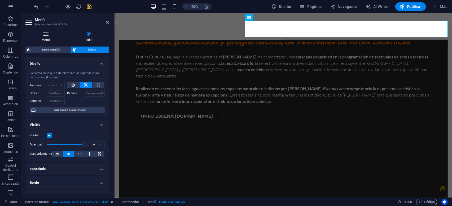
click at [45, 36] on icon at bounding box center [45, 33] width 41 height 5
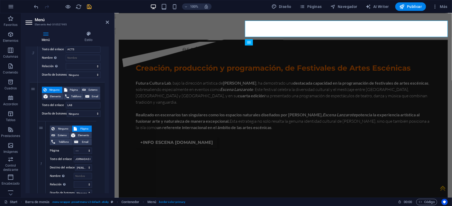
scroll to position [204, 0]
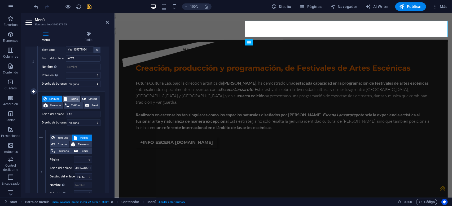
click at [71, 99] on span "Página" at bounding box center [74, 99] width 10 height 6
select select
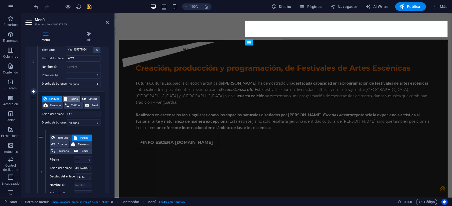
select select
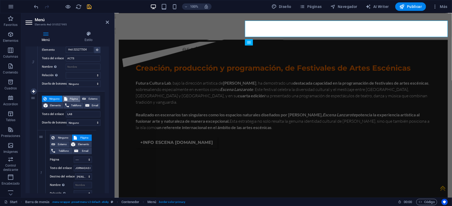
select select
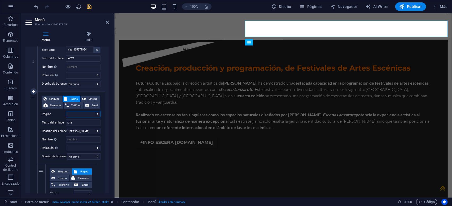
click at [66, 111] on select "Start -- CULTURA ESCÉNICA -- LABORATORIO ACTS ---- JORNADAS DE PENSAMIENTO ----…" at bounding box center [83, 114] width 35 height 6
select select "3"
click option "---- JORNADAS DE PENSAMIENTO" at bounding box center [0, 0] width 0 height 0
select select
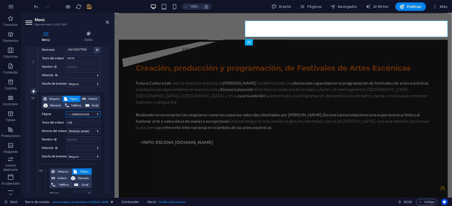
select select
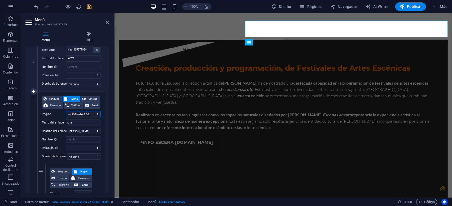
select select
drag, startPoint x: 73, startPoint y: 121, endPoint x: 66, endPoint y: 121, distance: 7.4
click at [66, 121] on input "LAB" at bounding box center [83, 123] width 35 height 6
type input "JOR"
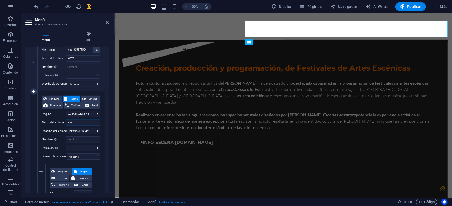
select select
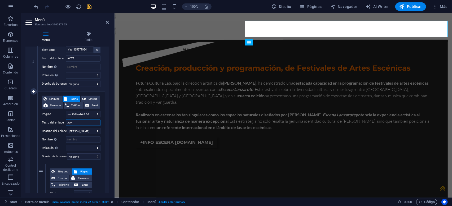
select select
type input "JORNADAS DE"
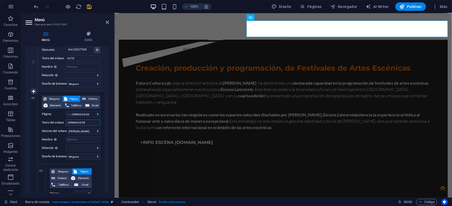
select select
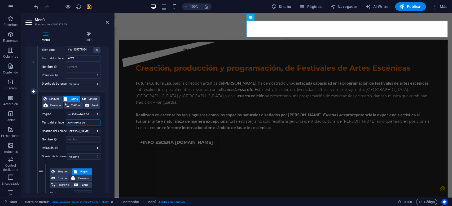
select select
type input "JORNADAS DE PENSAMIENTO"
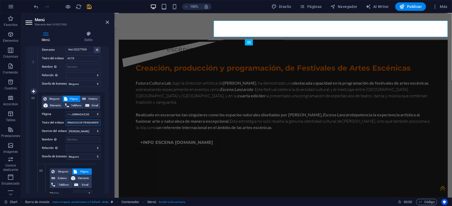
scroll to position [0, 4]
select select
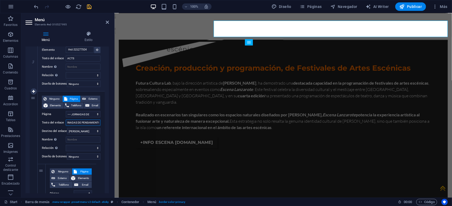
select select
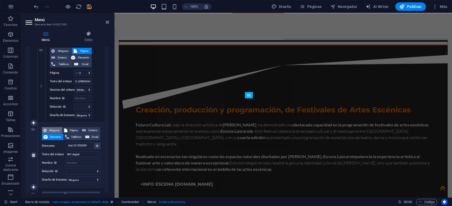
scroll to position [1975, 0]
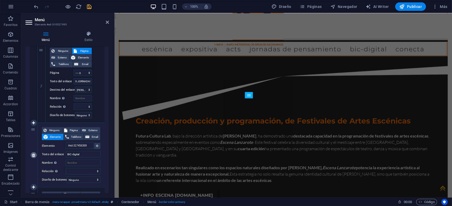
type input "JORNADAS DE PENSAMIENTO"
click at [34, 156] on icon at bounding box center [33, 156] width 3 height 4
select select
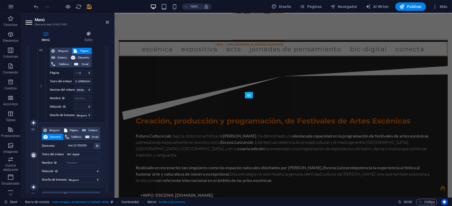
select select
type input "#ed-310527749"
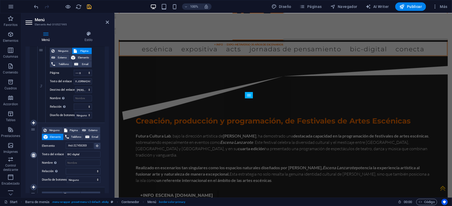
type input "CONECTA"
select select
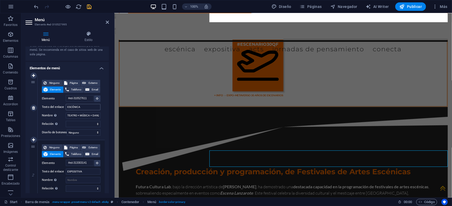
scroll to position [1948, 0]
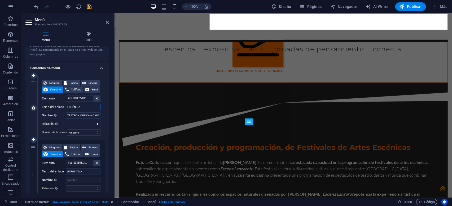
click at [68, 107] on input "ESCÉNICA" at bounding box center [83, 107] width 35 height 6
type input "culturaESCÉNICA"
select select
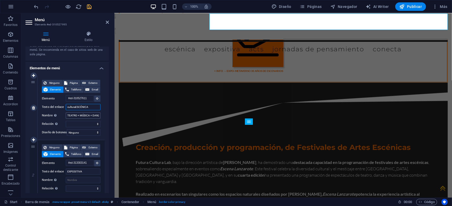
select select
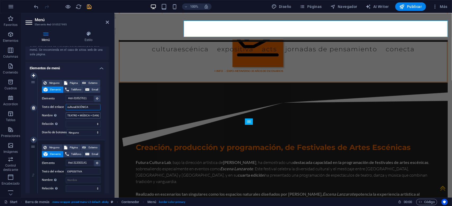
type input "cultura ESCÉNICA"
select select
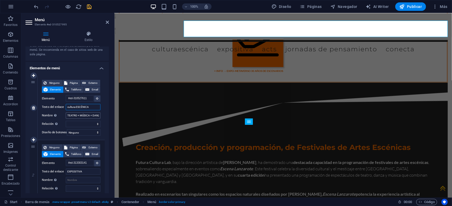
select select
type input "culturaESCÉNICA"
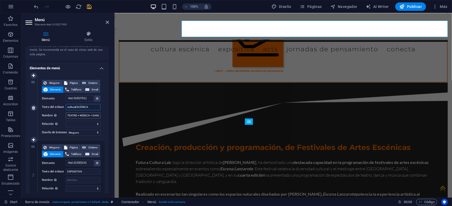
select select
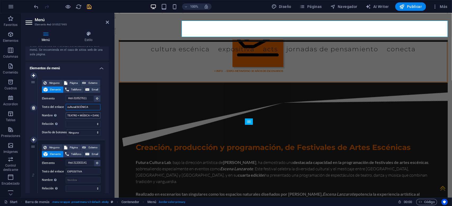
select select
type input "cultura-ESCÉNICA"
select select
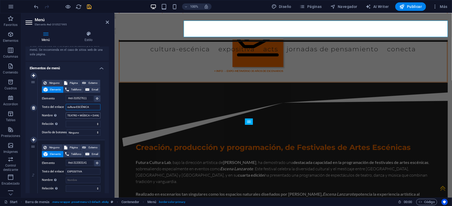
select select
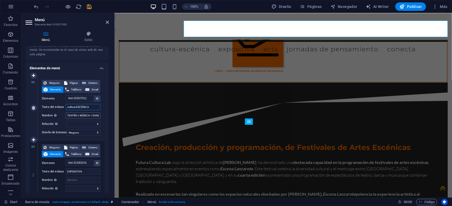
select select
type input "ESCÉNICA"
select select
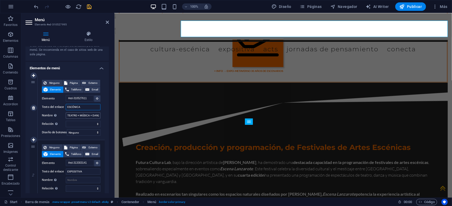
select select
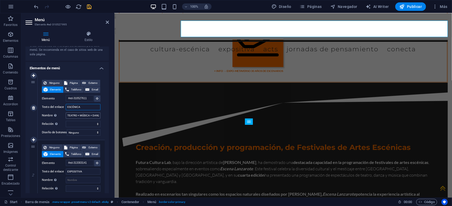
select select
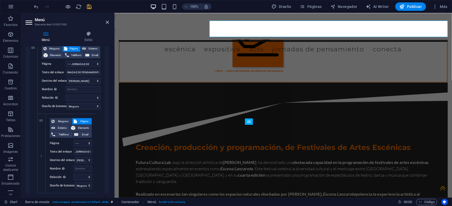
scroll to position [254, 0]
click at [67, 103] on select "Ninguno Predeterminado Principal Secundario" at bounding box center [84, 106] width 34 height 6
click at [94, 104] on select "Ninguno Predeterminado Principal Secundario" at bounding box center [84, 106] width 34 height 6
click at [75, 182] on select "Ninguno Predeterminado Principal Secundario" at bounding box center [83, 185] width 17 height 6
select select "secondary"
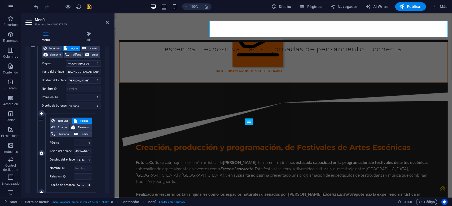
click option "Secundario" at bounding box center [0, 0] width 0 height 0
select select
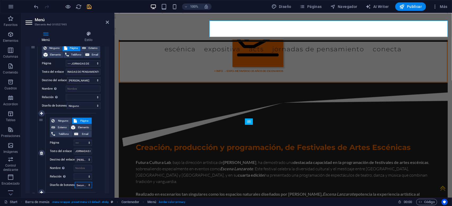
select select
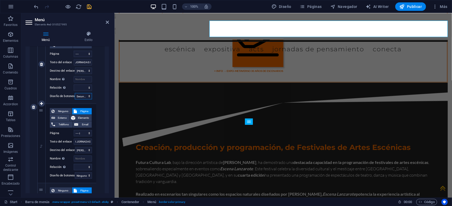
scroll to position [356, 0]
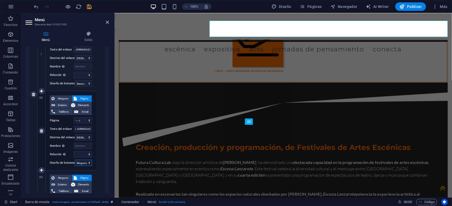
click at [75, 160] on select "Ninguno Predeterminado Principal Secundario" at bounding box center [83, 163] width 17 height 6
select select "secondary"
click option "Secundario" at bounding box center [0, 0] width 0 height 0
select select
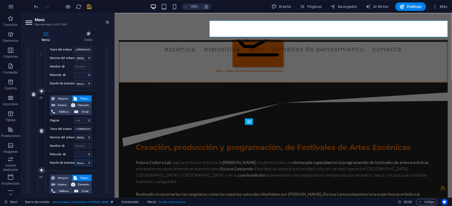
select select
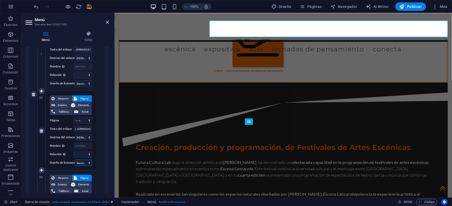
select select
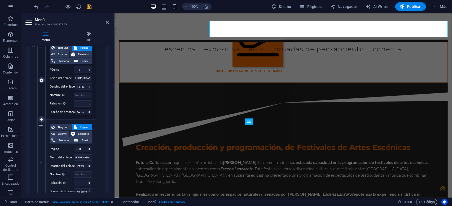
scroll to position [433, 0]
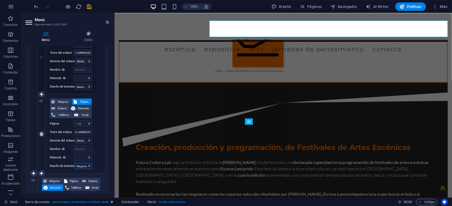
click at [75, 163] on select "Ninguno Predeterminado Principal Secundario" at bounding box center [83, 166] width 17 height 6
select select "secondary"
click option "Secundario" at bounding box center [0, 0] width 0 height 0
select select
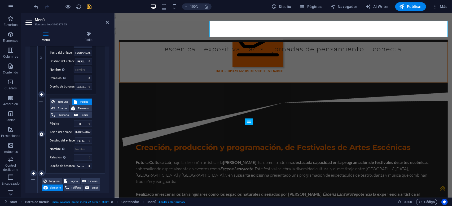
select select
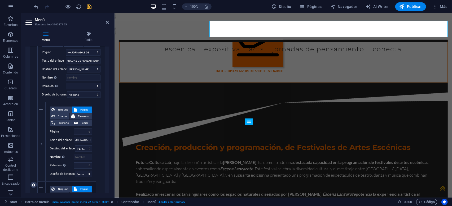
scroll to position [254, 0]
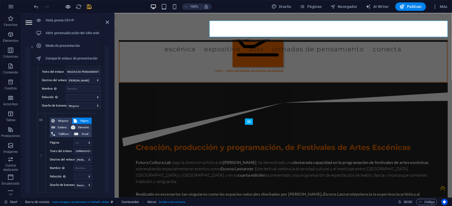
click at [68, 7] on icon "button" at bounding box center [68, 7] width 6 height 6
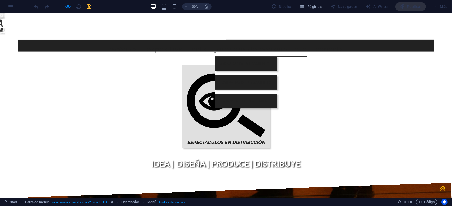
click at [307, 42] on link "JORNADAS DE PENSAMIENTO" at bounding box center [261, 49] width 92 height 15
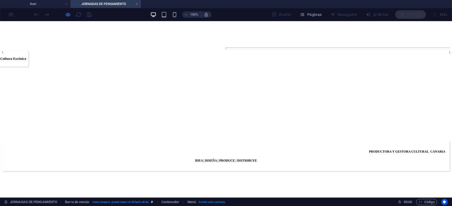
scroll to position [154, 0]
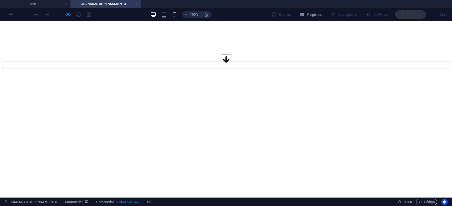
click at [137, 4] on link at bounding box center [136, 4] width 3 height 5
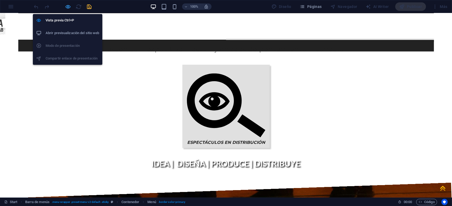
click at [68, 7] on icon "button" at bounding box center [68, 7] width 6 height 6
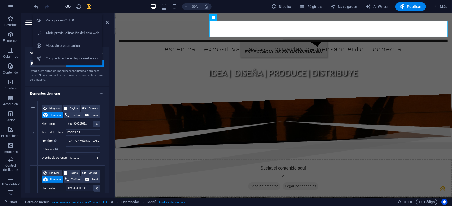
scroll to position [0, 4]
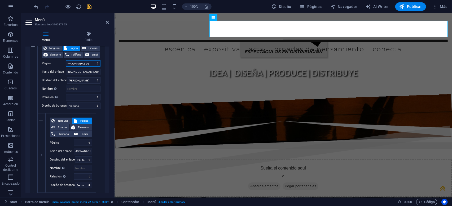
click at [66, 60] on select "Start -- CULTURA ESCÉNICA -- LABORATORIO ACTS ---- JORNADAS DE PENSAMIENTO ----…" at bounding box center [83, 63] width 35 height 6
click at [53, 49] on span "Ninguno" at bounding box center [54, 48] width 12 height 6
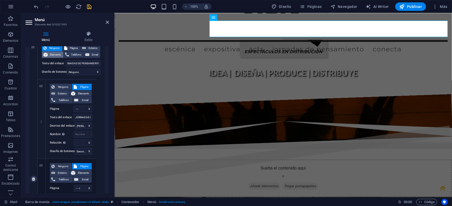
click at [54, 55] on span "Elemento" at bounding box center [55, 55] width 12 height 6
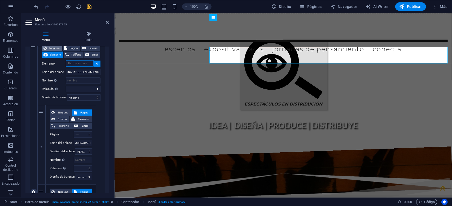
scroll to position [2397, 0]
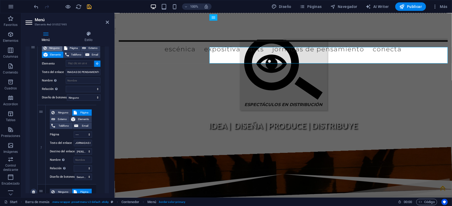
click at [56, 49] on span "Ninguno" at bounding box center [54, 48] width 12 height 6
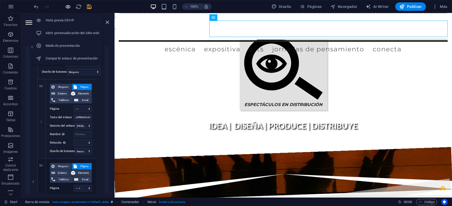
click at [69, 6] on icon "button" at bounding box center [68, 7] width 6 height 6
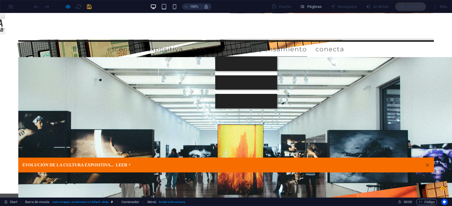
click at [307, 42] on link "JORNADAS DE PENSAMIENTO" at bounding box center [261, 49] width 92 height 15
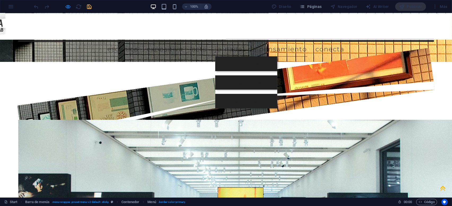
scroll to position [2215, 0]
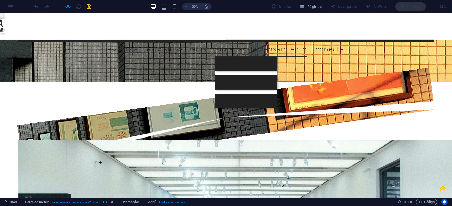
click at [307, 42] on link "JORNADAS DE PENSAMIENTO" at bounding box center [261, 49] width 92 height 15
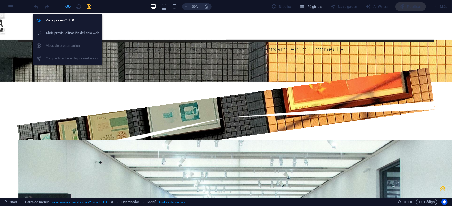
click at [70, 7] on icon "button" at bounding box center [68, 7] width 6 height 6
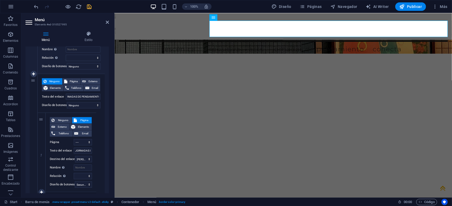
scroll to position [229, 0]
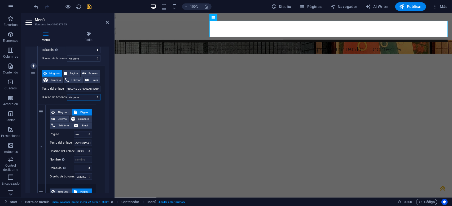
click at [67, 94] on select "Ninguno Predeterminado Principal Secundario" at bounding box center [84, 97] width 34 height 6
click option "Principal" at bounding box center [0, 0] width 0 height 0
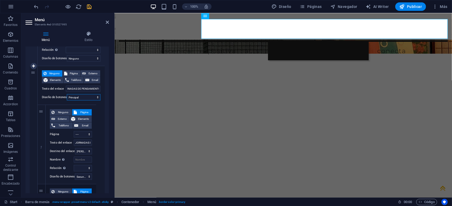
click at [67, 94] on select "Ninguno Predeterminado Principal Secundario" at bounding box center [84, 97] width 34 height 6
click option "Predeterminado" at bounding box center [0, 0] width 0 height 0
click at [67, 94] on select "Ninguno Predeterminado Principal Secundario" at bounding box center [84, 97] width 34 height 6
click option "Ninguno" at bounding box center [0, 0] width 0 height 0
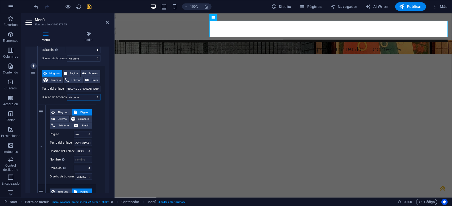
click at [67, 94] on select "Ninguno Predeterminado Principal Secundario" at bounding box center [84, 97] width 34 height 6
click option "Principal" at bounding box center [0, 0] width 0 height 0
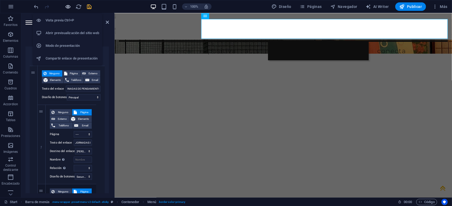
click at [69, 7] on icon "button" at bounding box center [68, 7] width 6 height 6
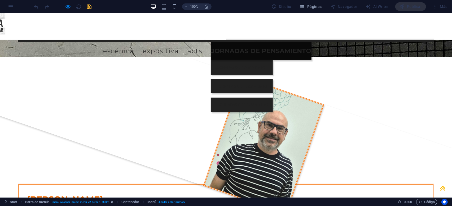
click at [311, 42] on link "JORNADAS DE PENSAMIENTO" at bounding box center [261, 51] width 101 height 19
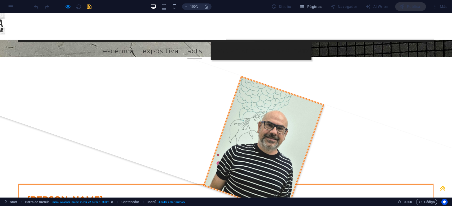
click at [202, 43] on link "ACTS" at bounding box center [194, 50] width 15 height 15
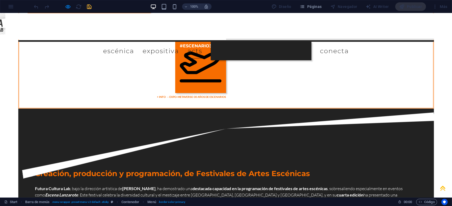
scroll to position [1481, 0]
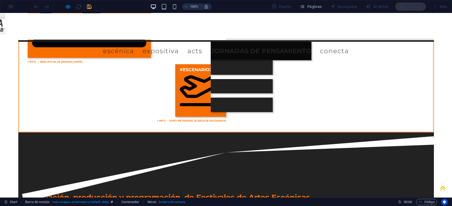
click at [311, 42] on link "JORNADAS DE PENSAMIENTO" at bounding box center [261, 51] width 101 height 19
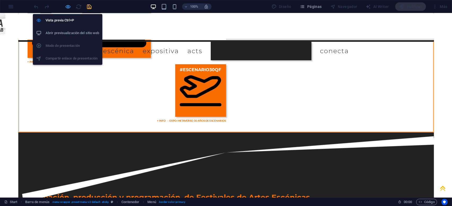
click at [68, 7] on icon "button" at bounding box center [68, 7] width 6 height 6
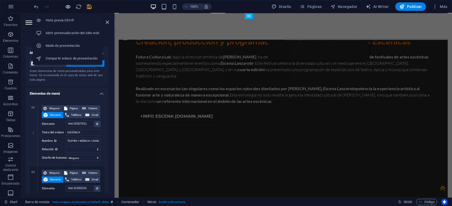
scroll to position [0, 4]
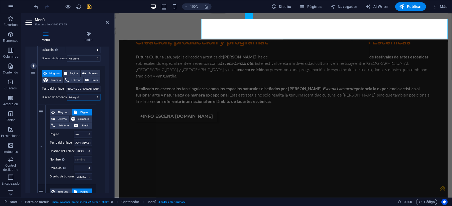
click at [67, 94] on select "Ninguno Predeterminado Principal Secundario" at bounding box center [84, 97] width 34 height 6
click option "Ninguno" at bounding box center [0, 0] width 0 height 0
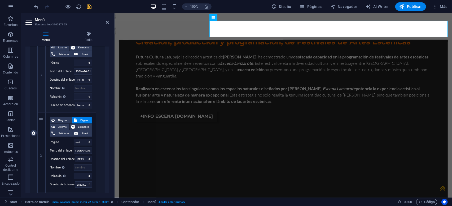
scroll to position [305, 0]
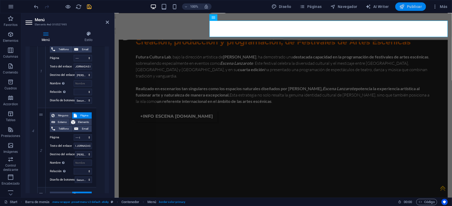
click at [415, 7] on span "Publicar" at bounding box center [410, 6] width 23 height 5
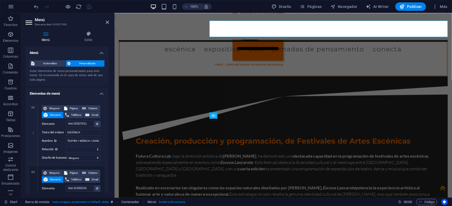
click at [109, 8] on div "100% Diseño Páginas Navegador AI Writer Publicar Más" at bounding box center [241, 6] width 416 height 8
